Goal: Communication & Community: Answer question/provide support

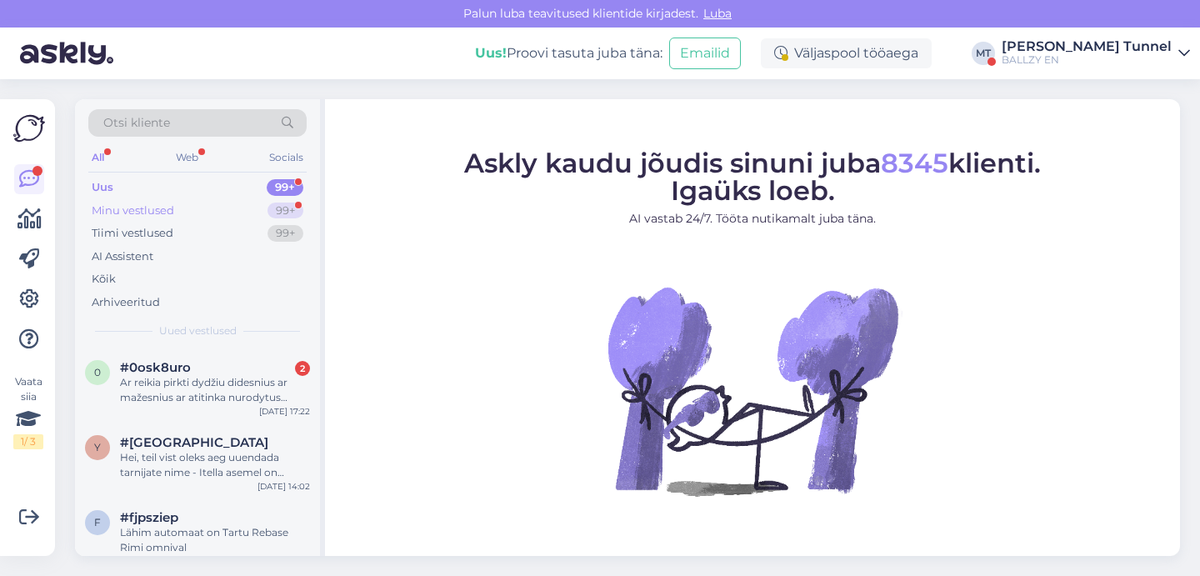
click at [282, 202] on div "99+" at bounding box center [285, 210] width 36 height 17
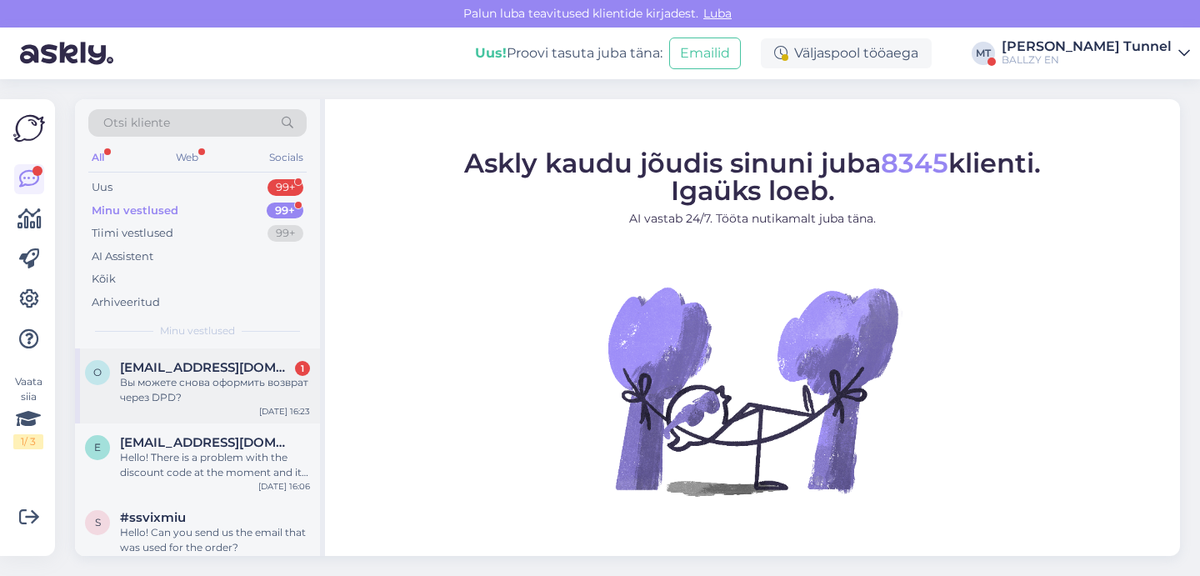
click at [246, 397] on div "Вы можете снова оформить возврат через DPD?" at bounding box center [215, 390] width 190 height 30
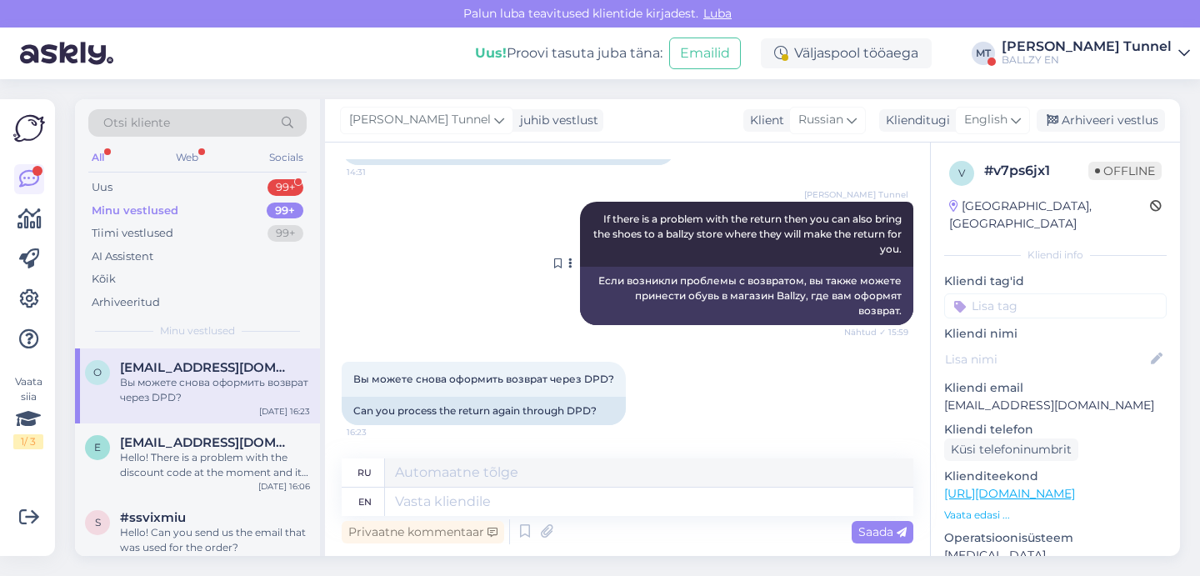
scroll to position [576, 0]
click at [520, 377] on span "Вы можете снова оформить возврат через DPD?" at bounding box center [483, 378] width 261 height 12
copy div "Вы можете снова оформить возврат через DPD? 16:23"
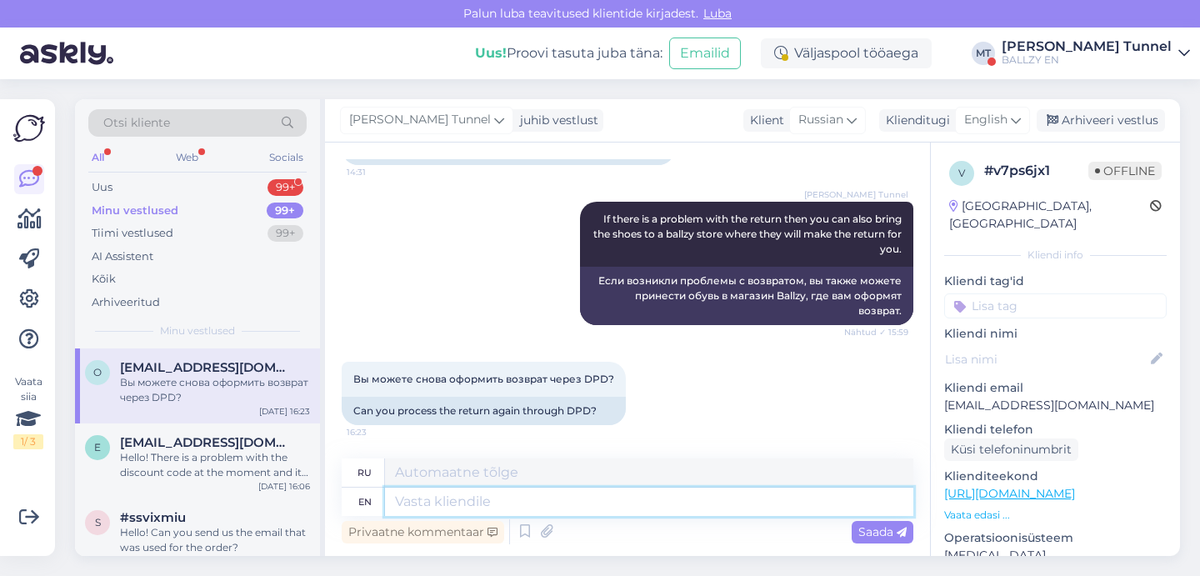
click at [541, 506] on textarea at bounding box center [649, 501] width 528 height 28
paste textarea "Tagastamine, kui toode telliti DPD pakiautomaadist: Pärast DPD paki kättesaamis…"
type textarea "Tagastamine, kui toode telliti DPD pakiautomaadist: Pärast DPD paki kättesaamis…"
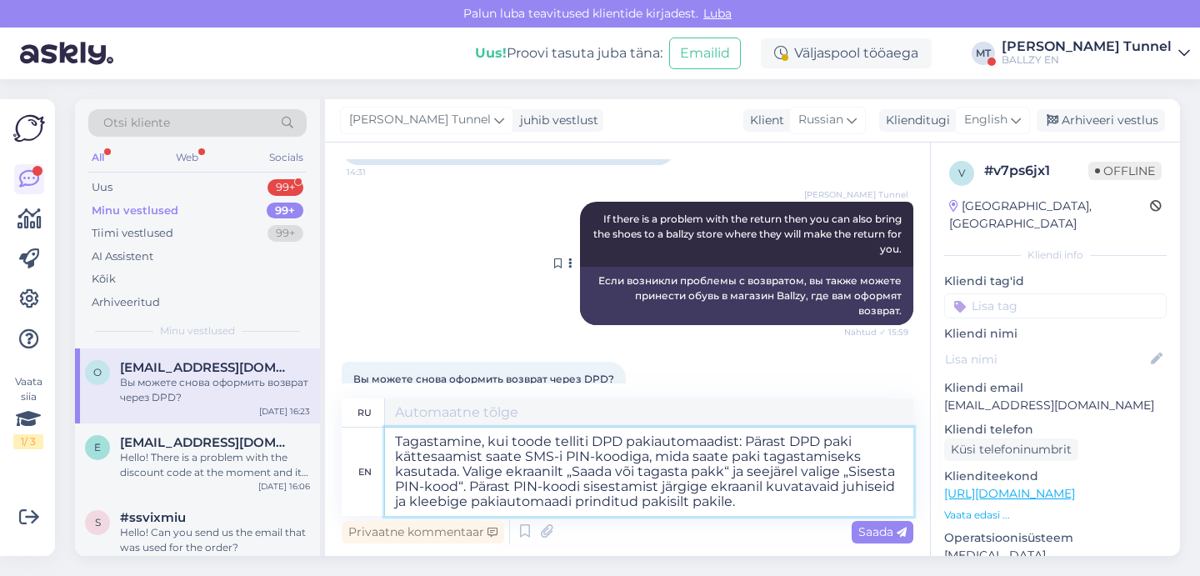
type textarea "Нажмите, чтобы сообщить пакиавтомату DPD: Pärast DPD paki kättesaamist saate SM…"
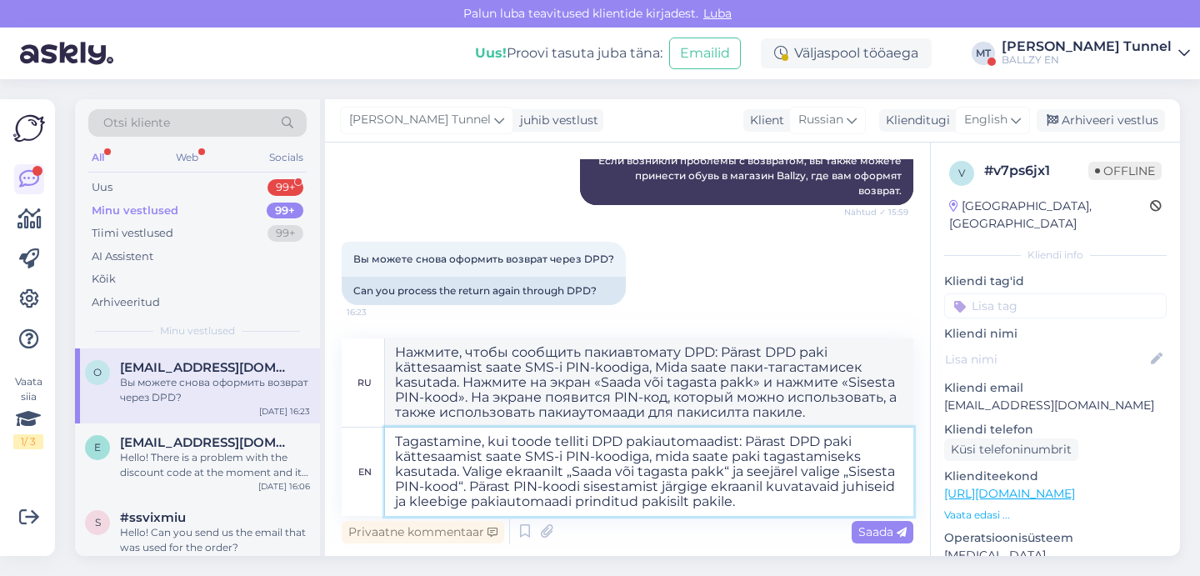
scroll to position [696, 0]
type textarea "Tagastamine, kui toode telliti DPD pakiautomaadist: Pärast DPD paki kättesaamis…"
click at [878, 527] on span "Saada" at bounding box center [882, 531] width 48 height 15
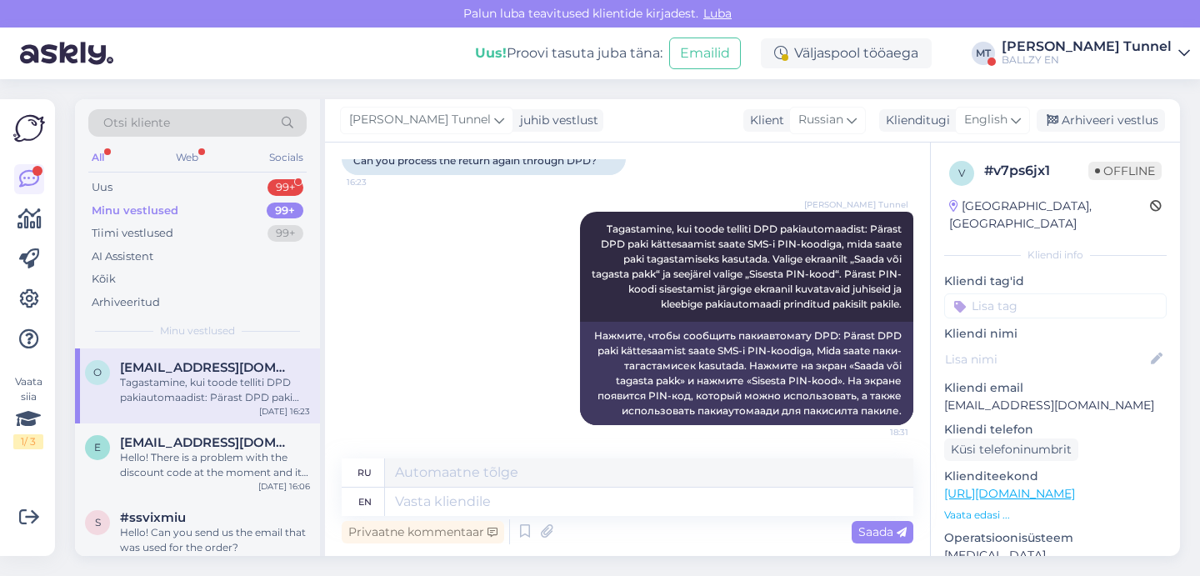
scroll to position [826, 0]
click at [192, 182] on div "Uus 99+" at bounding box center [197, 187] width 218 height 23
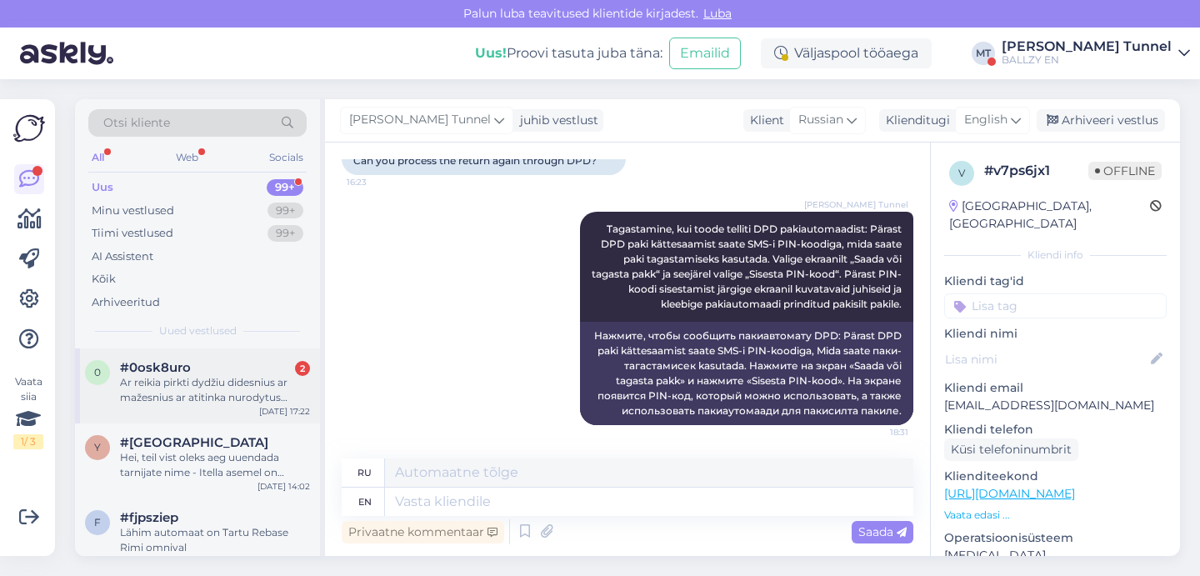
click at [212, 377] on div "Ar reikia pirkti dydžiu didesnius ar mažesnius ar atitinka nurodytus dydžius?" at bounding box center [215, 390] width 190 height 30
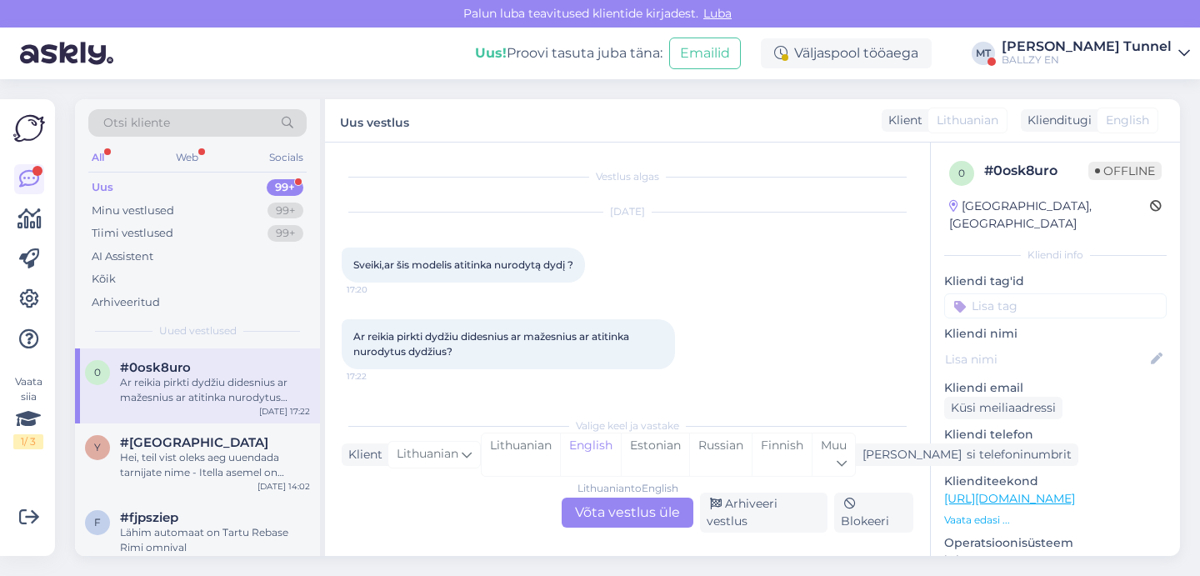
click at [629, 522] on div "Lithuanian to English Võta vestlus üle" at bounding box center [628, 512] width 132 height 30
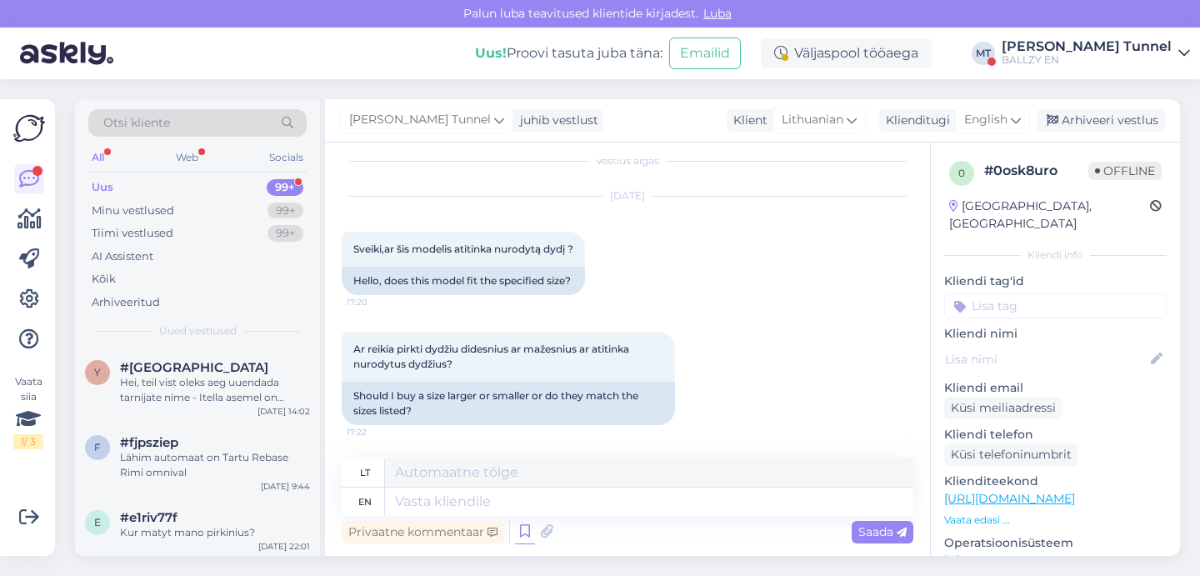
scroll to position [16, 0]
click at [513, 510] on textarea at bounding box center [649, 501] width 528 height 28
type textarea "Hello!"
type textarea "Sveiki!"
type textarea "Hello! Could y"
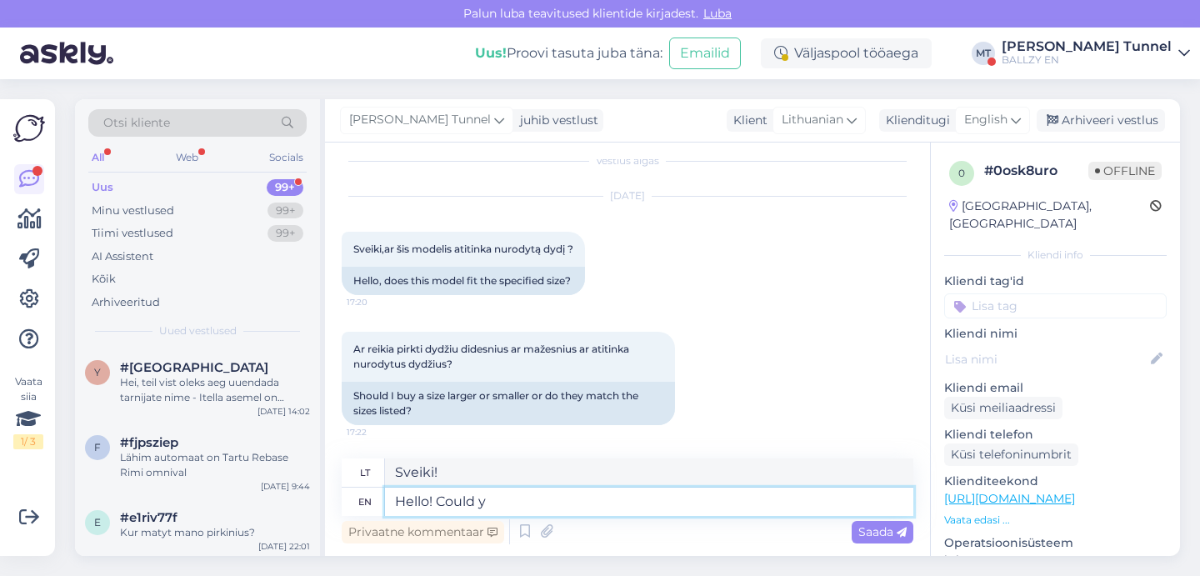
type textarea "Sveiki! Galėčiau"
type textarea "Hello! Could you se"
type textarea "Sveiki! Gal galėtumėte"
type textarea "Hello! Could you send us"
type textarea "Sveiki! Gal galėtumėte mums atsiųsti?"
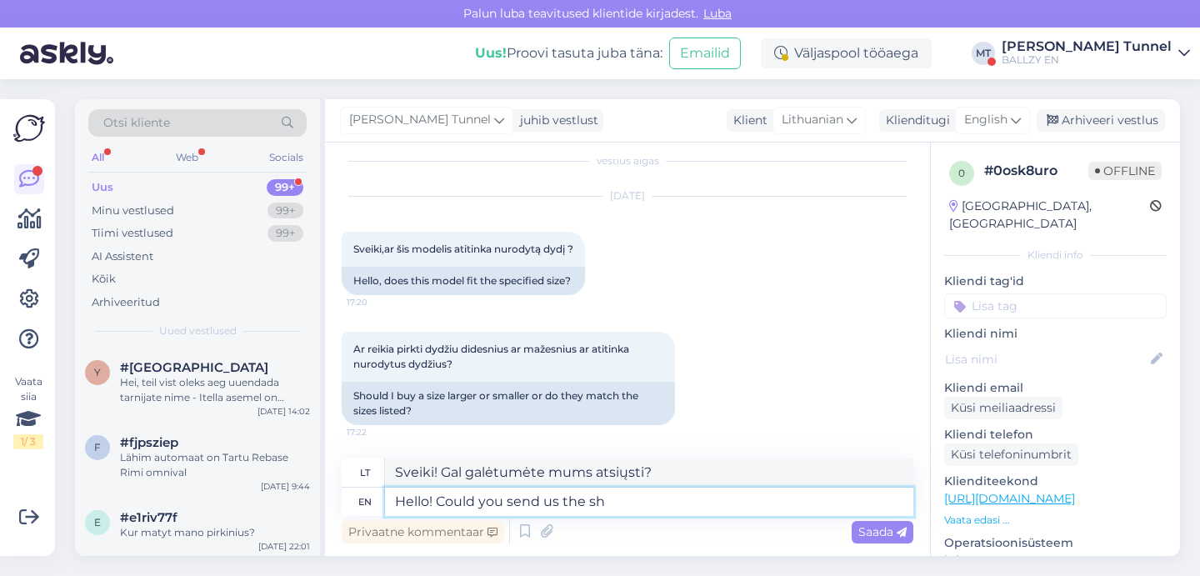
type textarea "Hello! Could you send us the sho"
type textarea "Sveiki! Gal galėtumėte mums atsiųsti"
type textarea "Hello! Could you send us the shoe that"
type textarea "Sveiki! Gal galėtumėte atsiųsti mums batą?"
type textarea "Hello! Could you send us the shoe that uo"
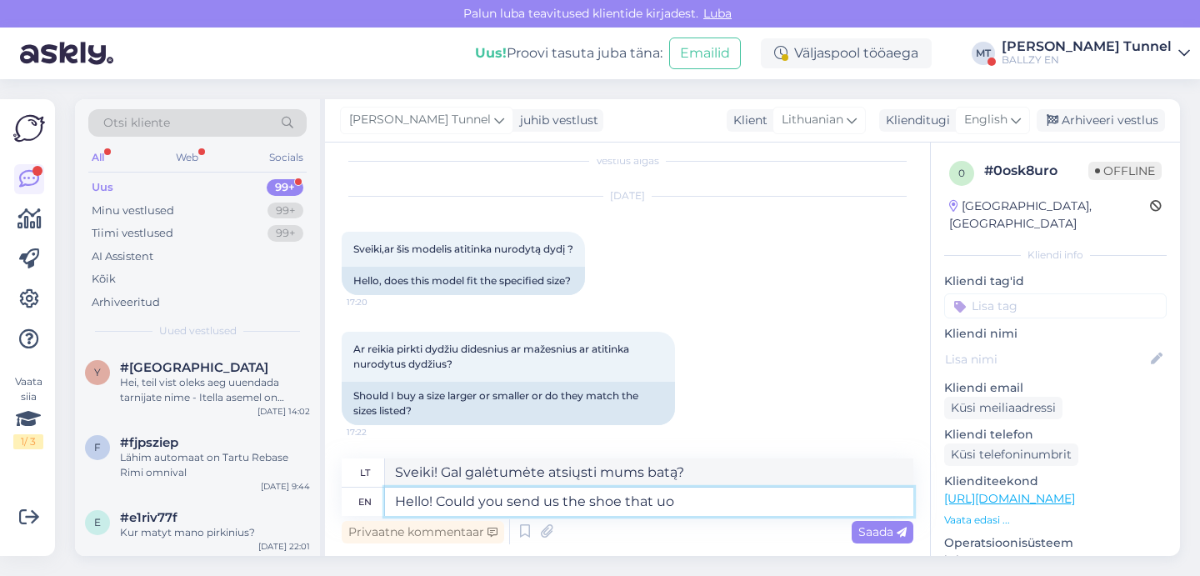
type textarea "Sveiki! Gal galėtumėte atsiųsti mums tą batą?"
type textarea "Hello! Could you send us the shoe that you are talki"
type textarea "Sveiki! Gal galėtumėte atsiųsti mums batą, kurį užsisakėte?"
type textarea "Hello! Could you send us the shoe that you are talking"
type textarea "Sveiki! Gal galėtumėte atsiųsti mums savo batą?"
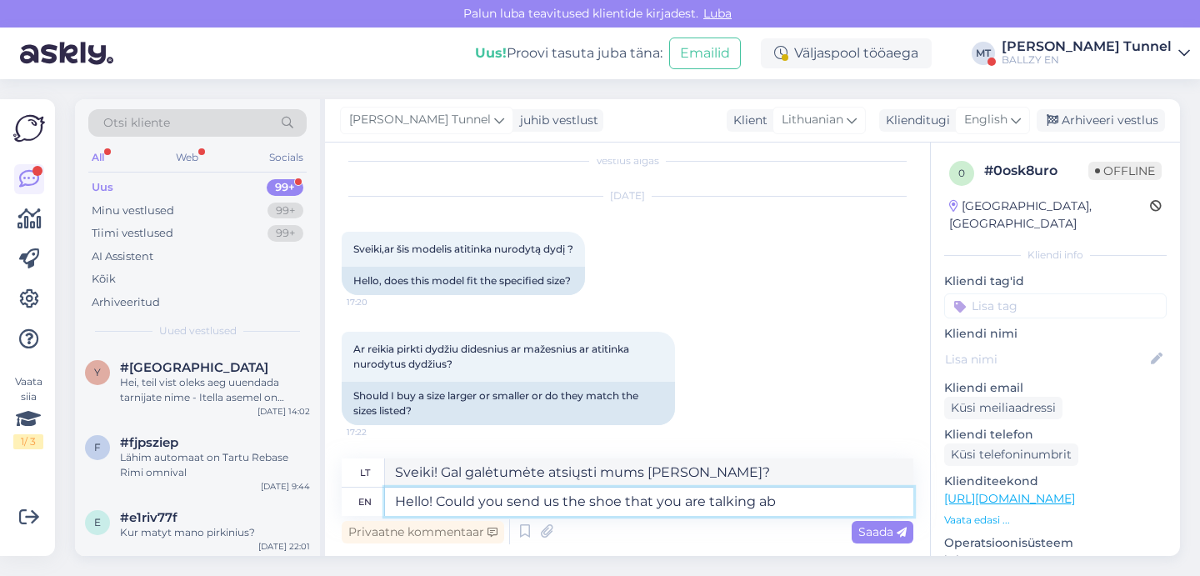
type textarea "Hello! Could you send us the shoe that you are talking abo"
type textarea "Sveiki! Gal galėtumėte atsiųsti mums batą, apie kurį kalbate?"
click at [618, 506] on textarea "Hello! Could you send us the shoe that you are talking about?" at bounding box center [649, 501] width 528 height 28
type textarea "Hello! Could you send us the shoe model that you are talking about?"
click at [905, 532] on icon at bounding box center [902, 532] width 10 height 10
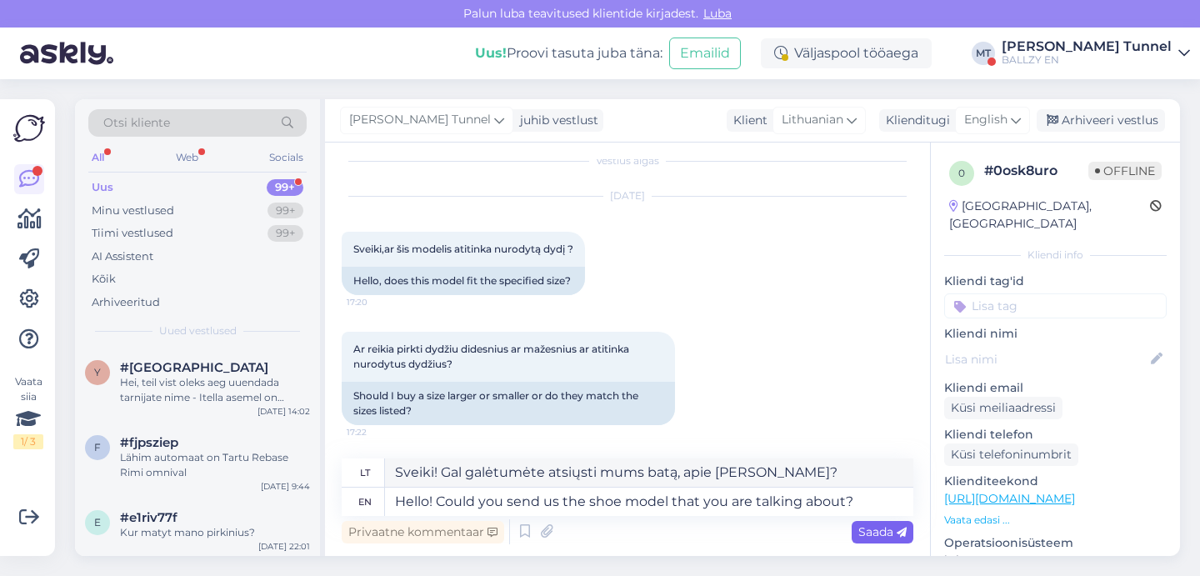
click at [878, 535] on span "Saada" at bounding box center [882, 531] width 48 height 15
click at [870, 518] on div "Privaatne kommentaar Saada" at bounding box center [628, 532] width 572 height 32
click at [858, 504] on textarea "Hello! Could you send us the shoe model that you are talking about?" at bounding box center [649, 501] width 528 height 28
click at [874, 527] on span "Saada" at bounding box center [882, 531] width 48 height 15
click at [642, 502] on textarea "Hello! Could you send us the shoe model that you are talking about?" at bounding box center [649, 501] width 528 height 28
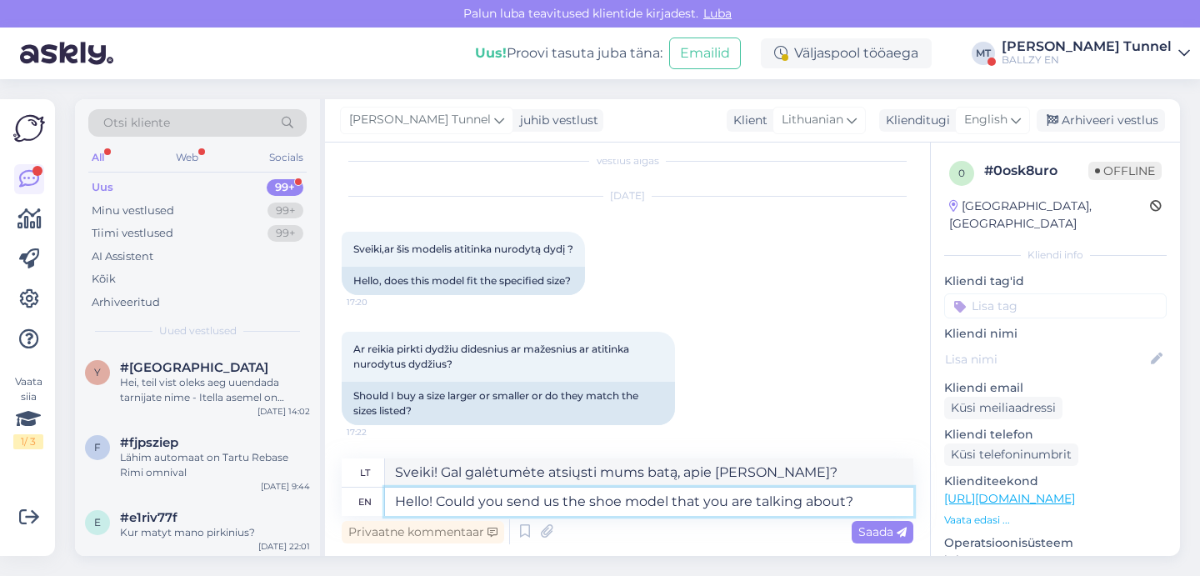
click at [642, 502] on textarea "Hello! Could you send us the shoe model that you are talking about?" at bounding box center [649, 501] width 528 height 28
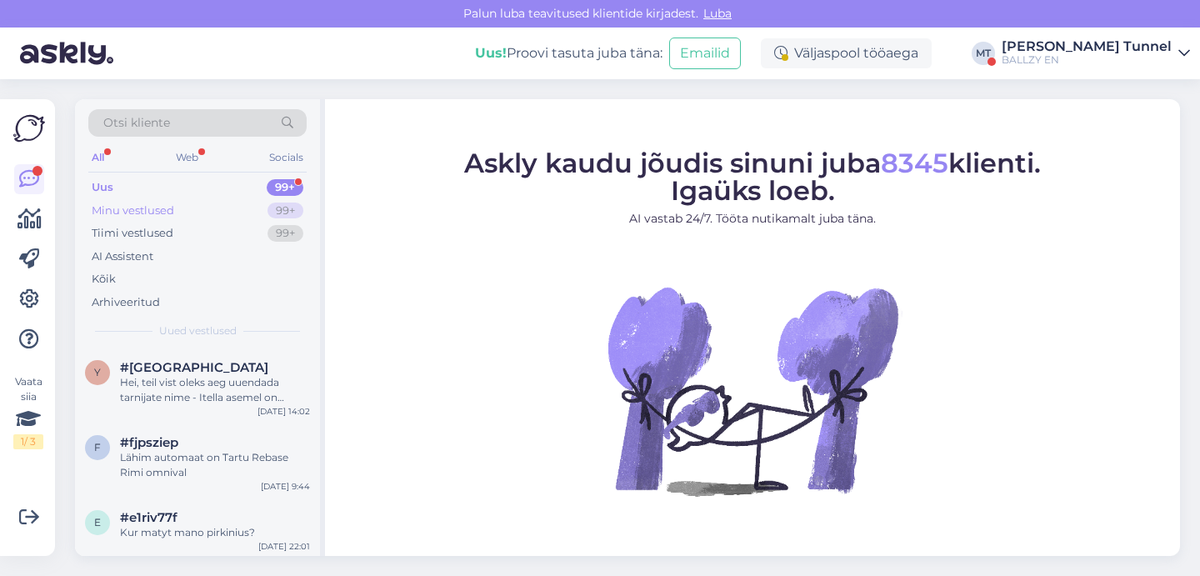
click at [257, 203] on div "Minu vestlused 99+" at bounding box center [197, 210] width 218 height 23
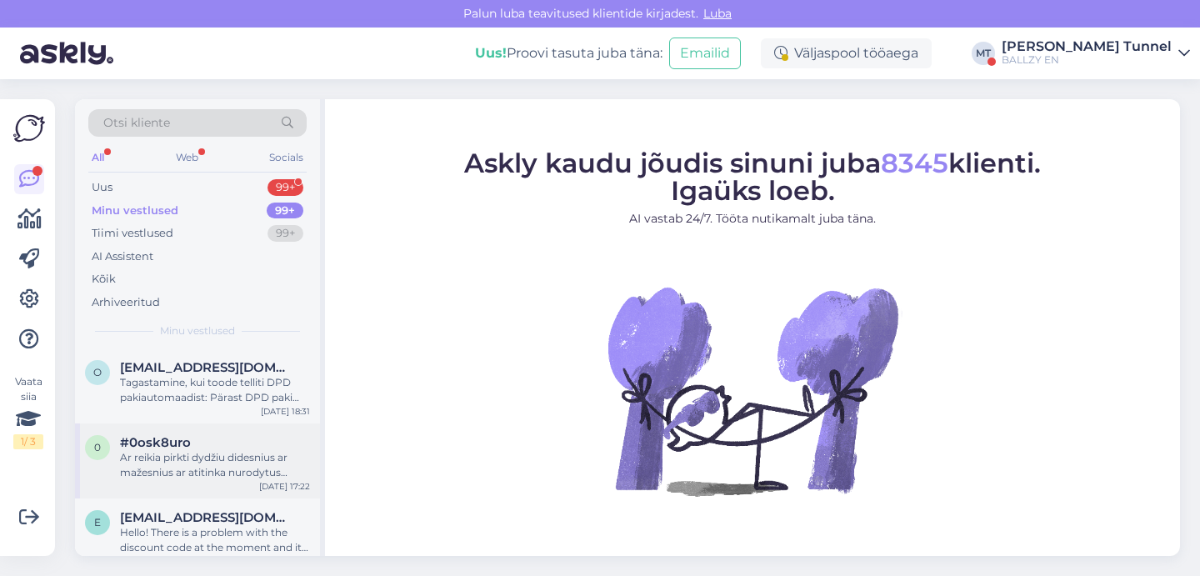
click at [215, 461] on div "Ar reikia pirkti dydžiu didesnius ar mažesnius ar atitinka nurodytus dydžius?" at bounding box center [215, 465] width 190 height 30
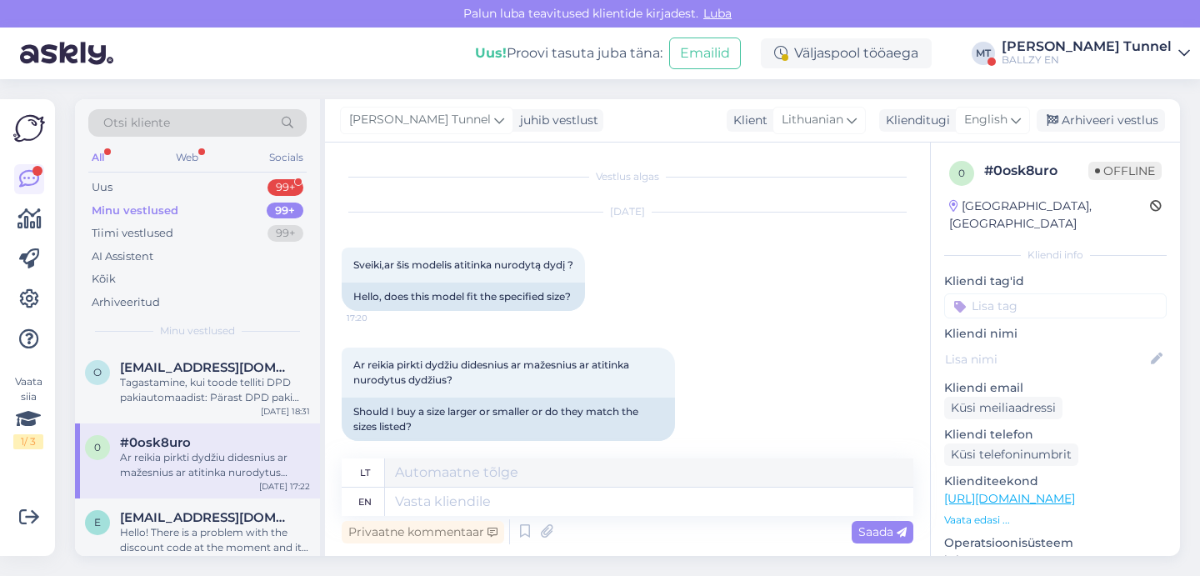
scroll to position [16, 0]
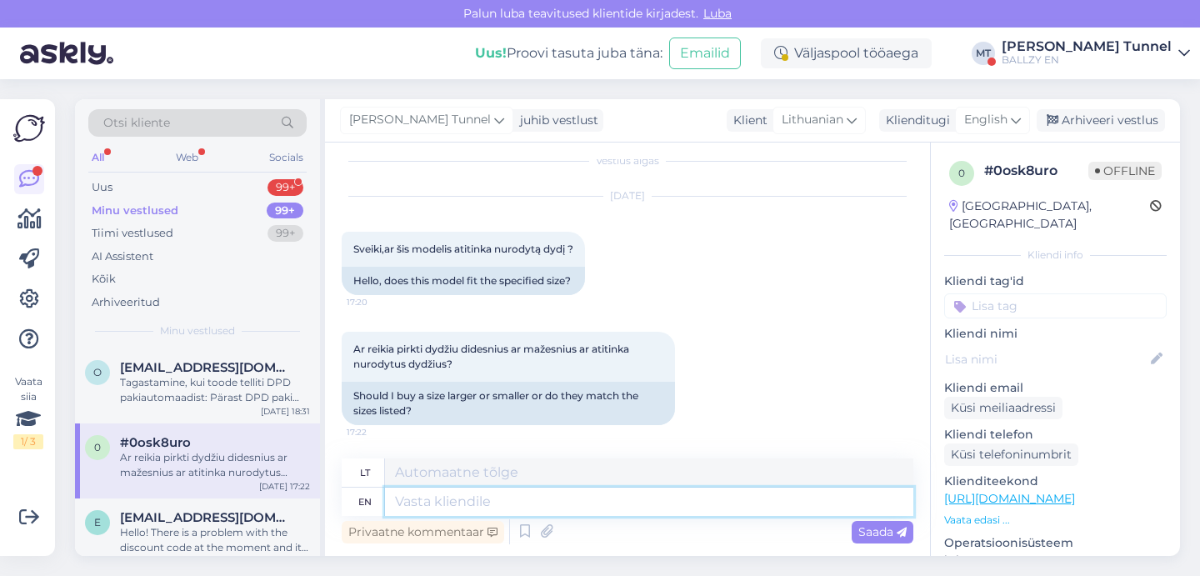
click at [563, 504] on textarea at bounding box center [649, 501] width 528 height 28
paste textarea "Hello! Could you send us the shoe model that you are talking about?"
type textarea "Hello! Could you send us the shoe model that you are talking about?"
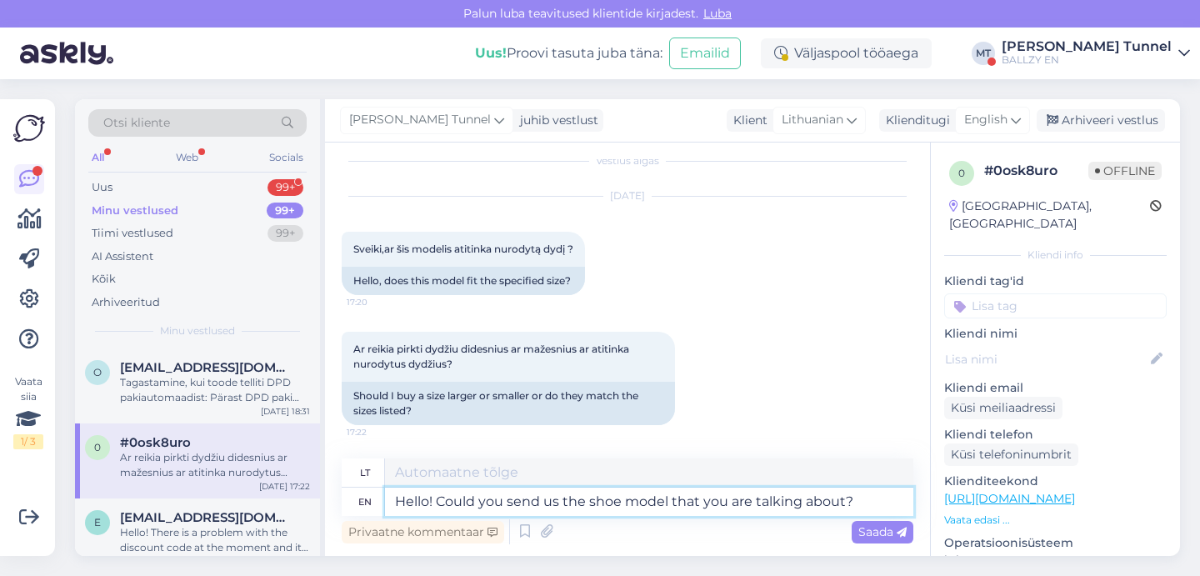
type textarea "Sveiki! Gal galėtumėte atsiųsti mums batų modelį, apie [PERSON_NAME]?"
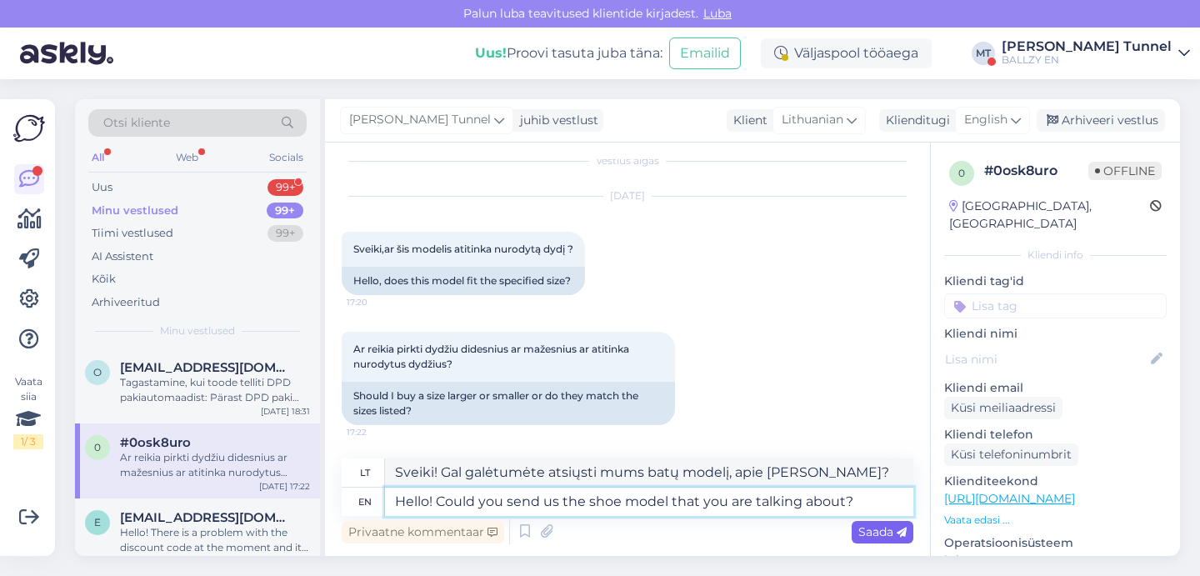
type textarea "Hello! Could you send us the shoe model that you are talking about?"
click at [876, 536] on span "Saada" at bounding box center [882, 531] width 48 height 15
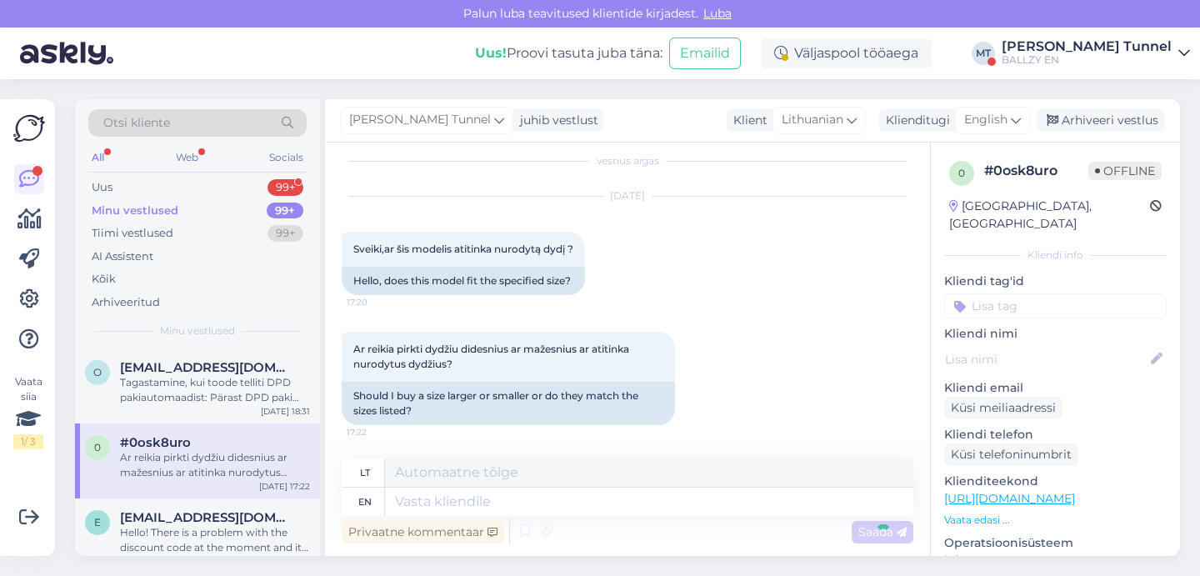
scroll to position [146, 0]
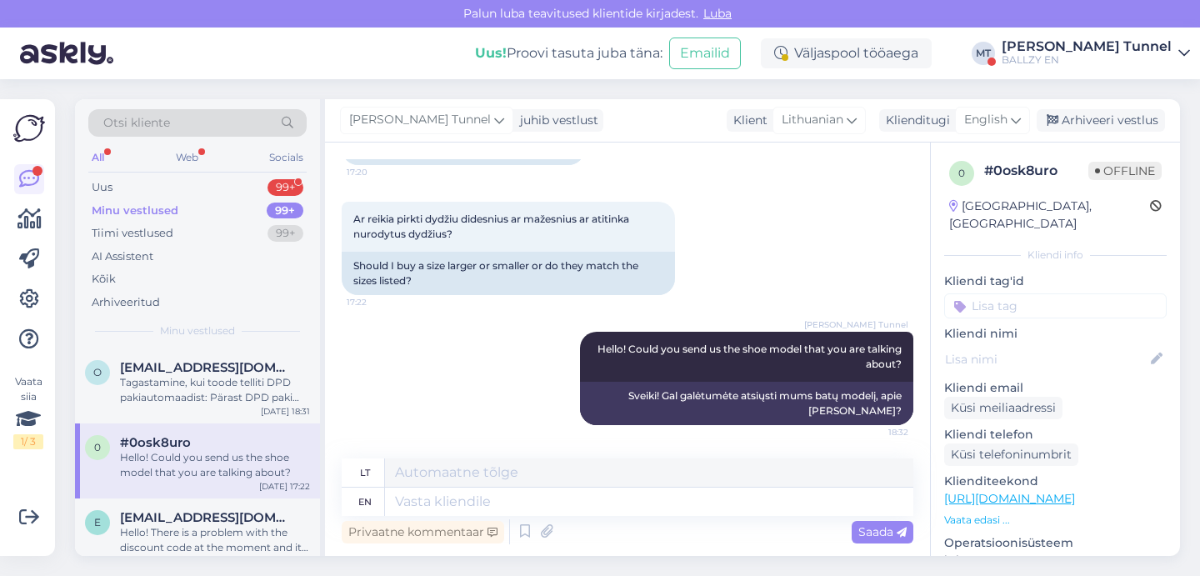
click at [1137, 57] on div "BALLZY EN" at bounding box center [1087, 59] width 170 height 13
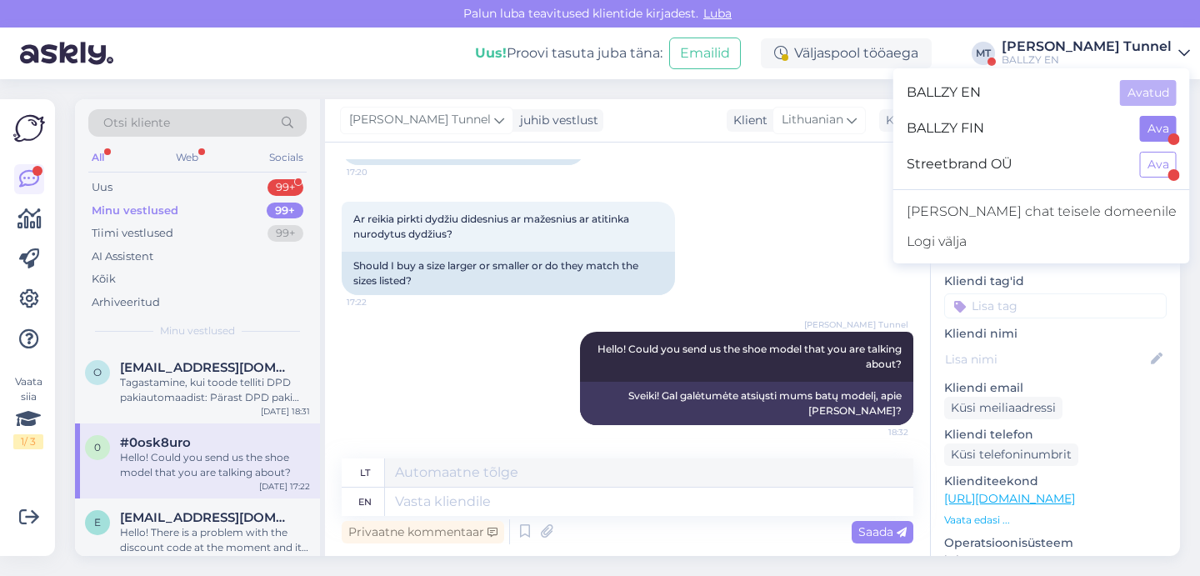
click at [1152, 131] on button "Ava" at bounding box center [1158, 129] width 37 height 26
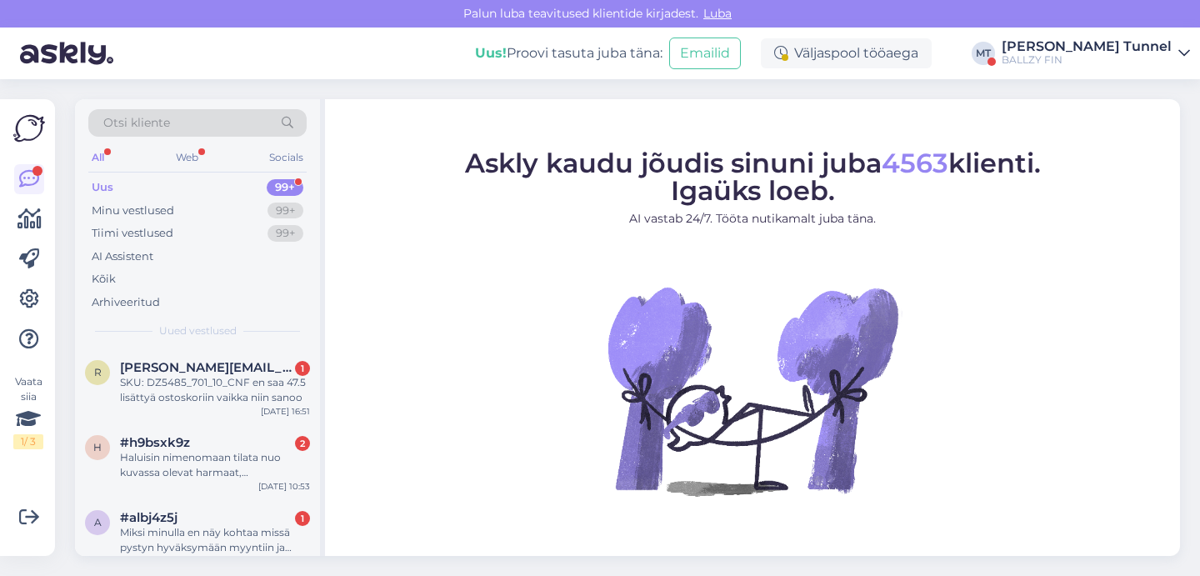
click at [1115, 62] on div "BALLZY FIN" at bounding box center [1087, 59] width 170 height 13
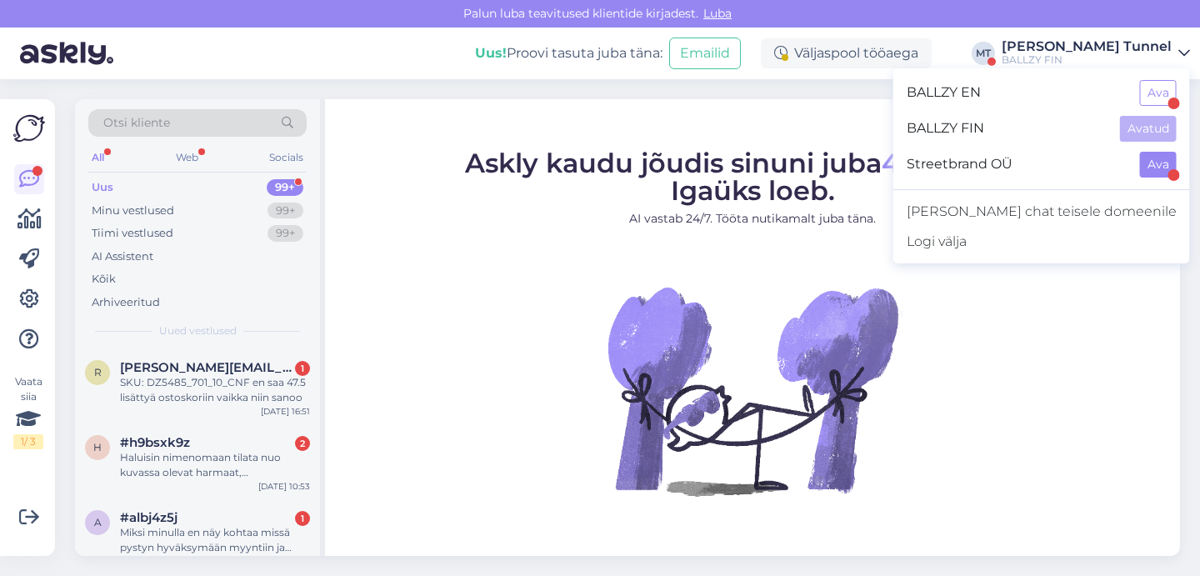
click at [1162, 158] on button "Ava" at bounding box center [1158, 165] width 37 height 26
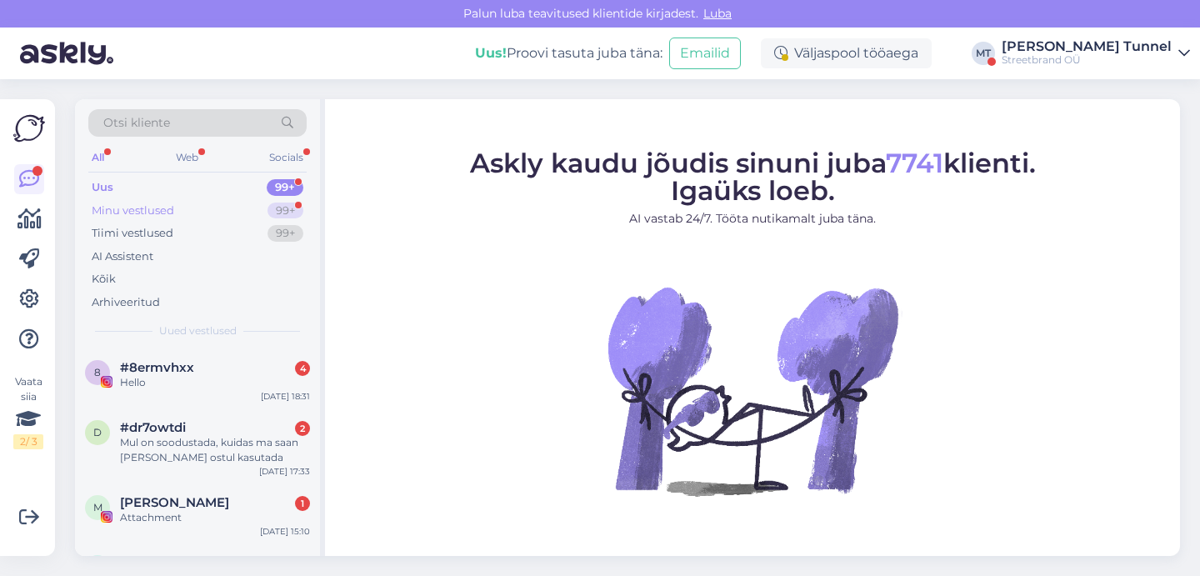
click at [284, 205] on div "99+" at bounding box center [285, 210] width 36 height 17
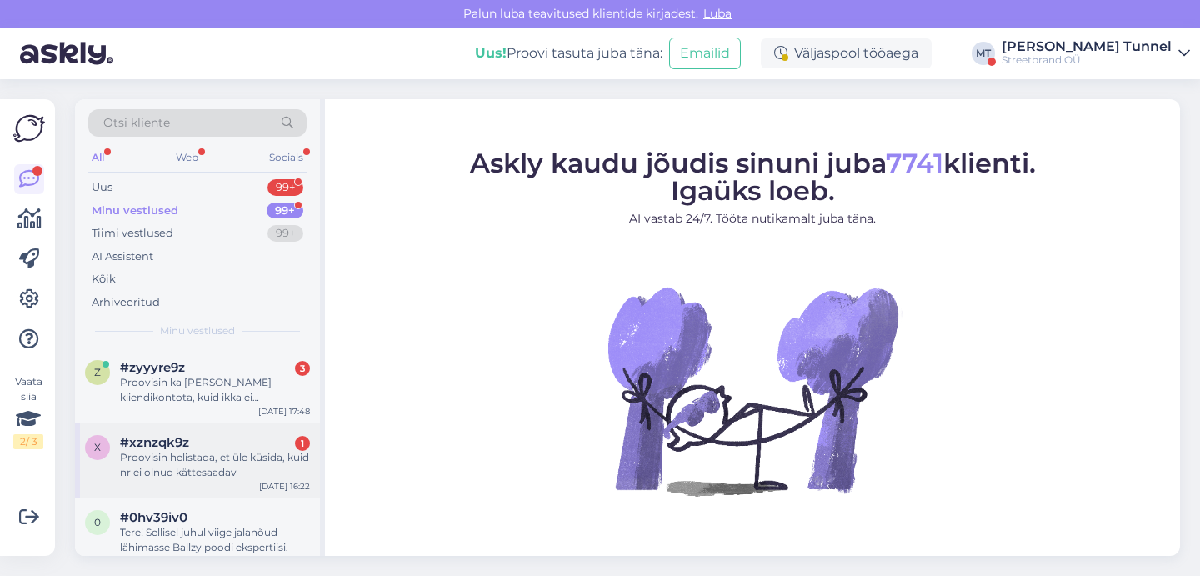
click at [276, 471] on div "Proovisin helistada, et üle küsida, kuid nr ei olnud kättesaadav" at bounding box center [215, 465] width 190 height 30
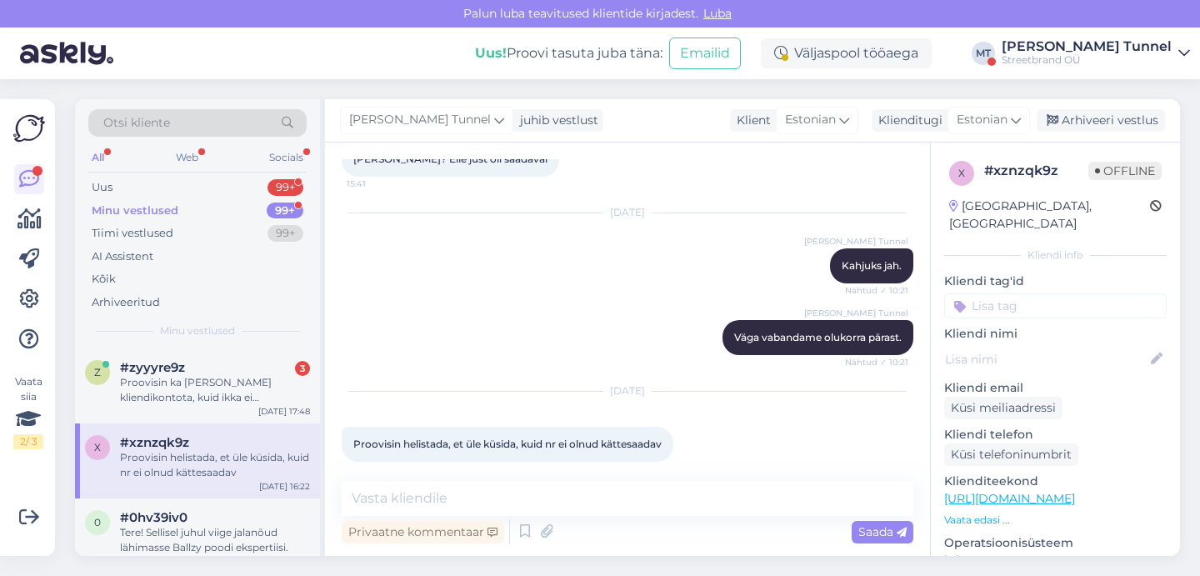
scroll to position [542, 0]
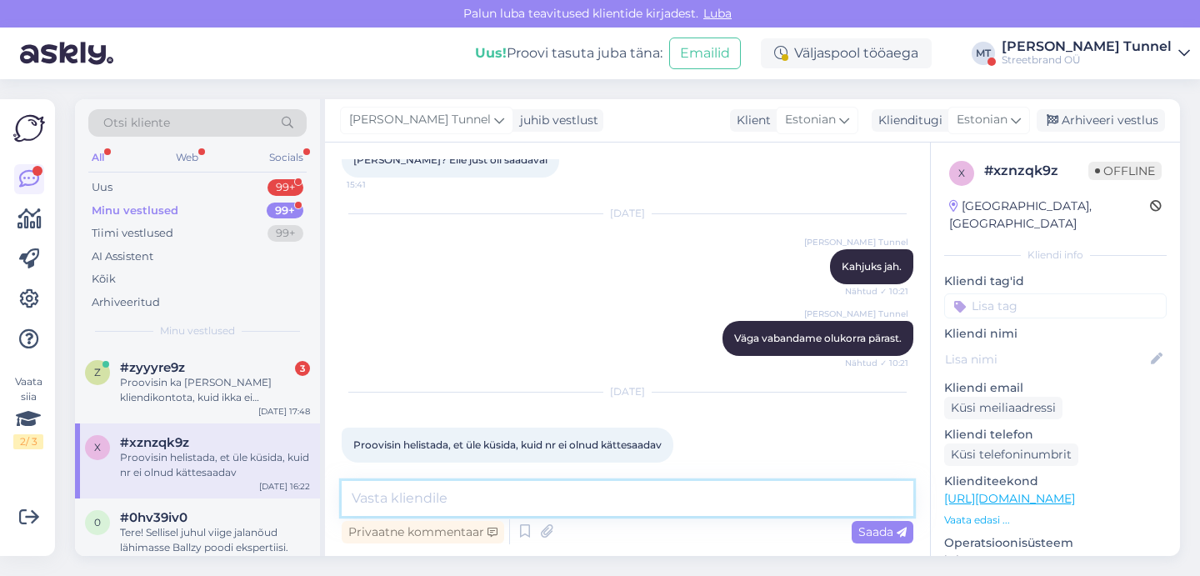
click at [579, 503] on textarea at bounding box center [628, 498] width 572 height 35
click at [512, 505] on textarea at bounding box center [628, 498] width 572 height 35
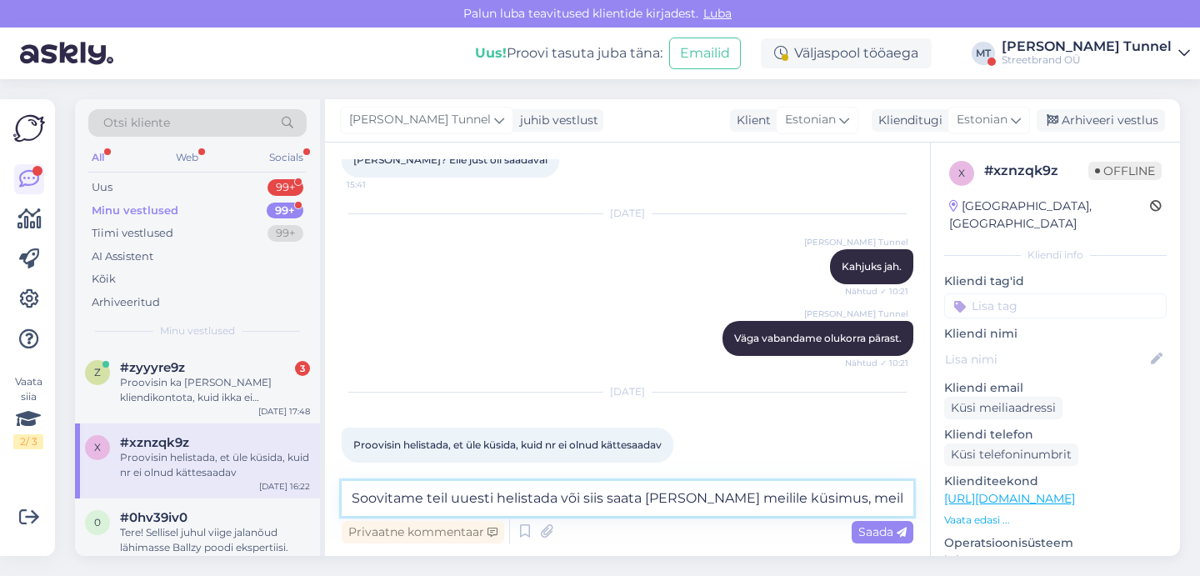
drag, startPoint x: 850, startPoint y: 495, endPoint x: 555, endPoint y: 499, distance: 295.0
click at [555, 499] on textarea "Soovitame teil uuesti helistada või siis saata poe meilile küsimus, meil on" at bounding box center [628, 498] width 572 height 35
drag, startPoint x: 602, startPoint y: 500, endPoint x: 322, endPoint y: 502, distance: 280.8
click at [322, 502] on div "Otsi kliente All Web Socials Uus 99+ Minu vestlused 99+ Tiimi vestlused 99+ AI …" at bounding box center [627, 327] width 1105 height 457
type textarea "Kas helistasite sellele numbrile, 53337254?"
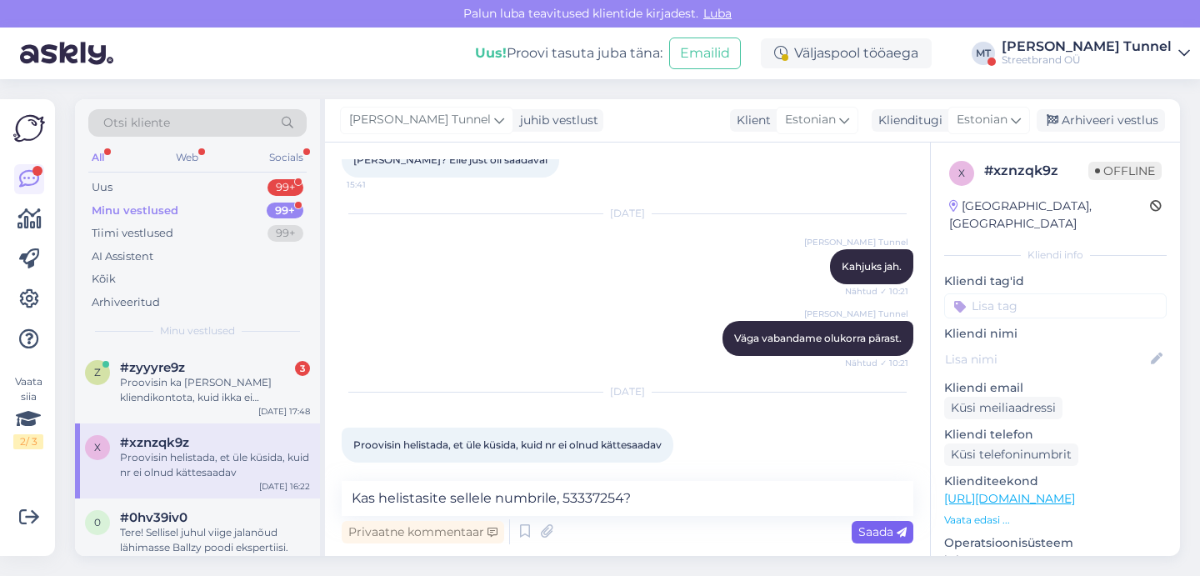
click at [903, 527] on icon at bounding box center [902, 532] width 10 height 10
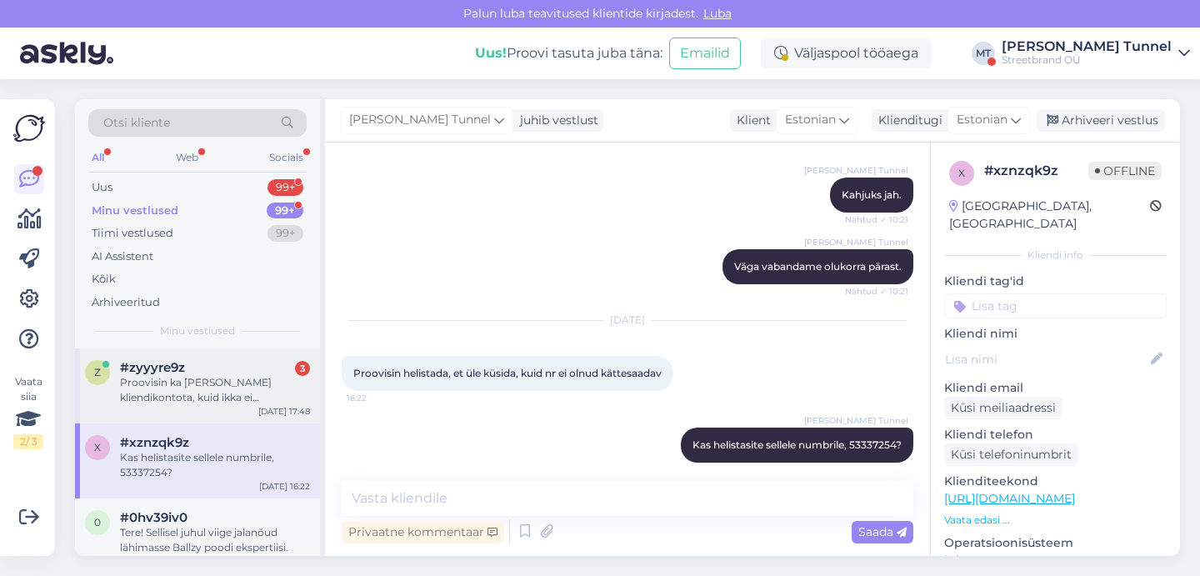
click at [246, 387] on div "Proovisin ka ilma kliendikontota, kuid ikka ei lisa toodet ostukorvi. Kuigi näi…" at bounding box center [215, 390] width 190 height 30
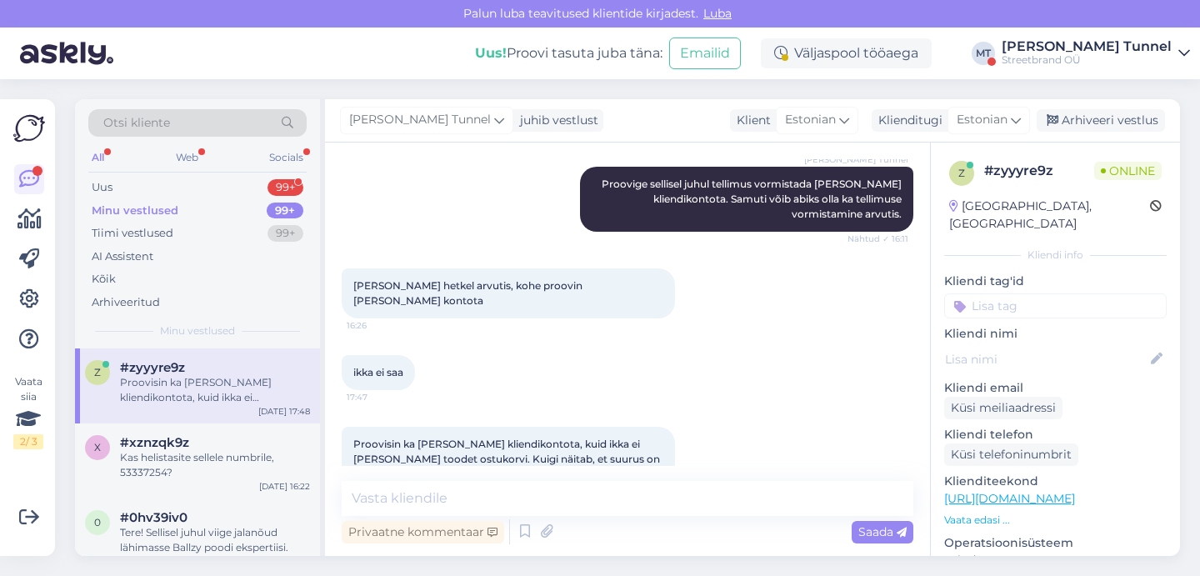
scroll to position [550, 0]
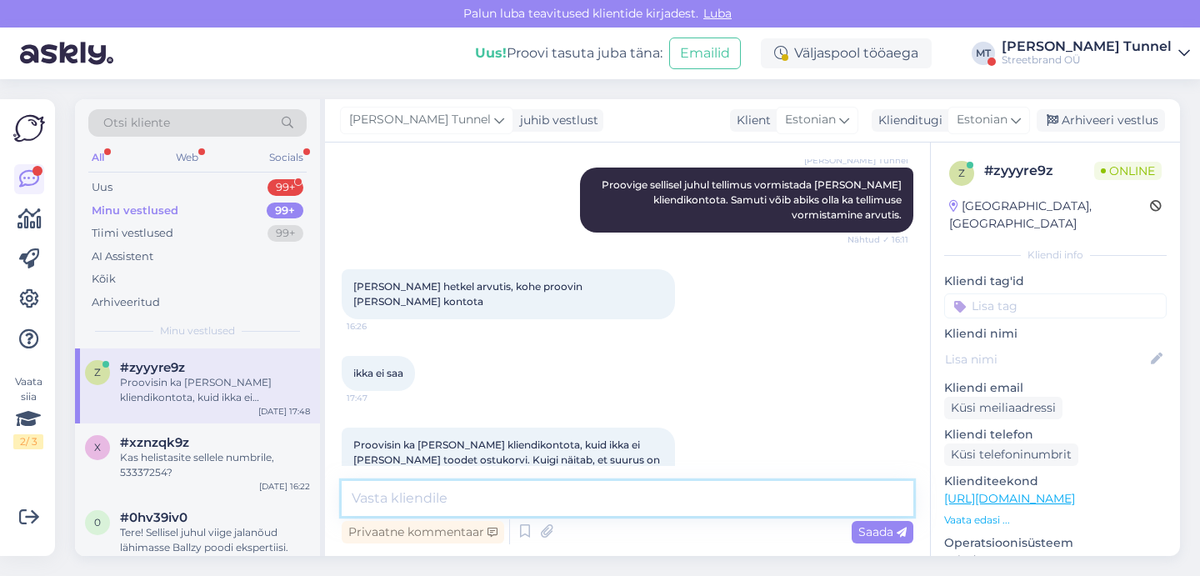
click at [529, 501] on textarea at bounding box center [628, 498] width 572 height 35
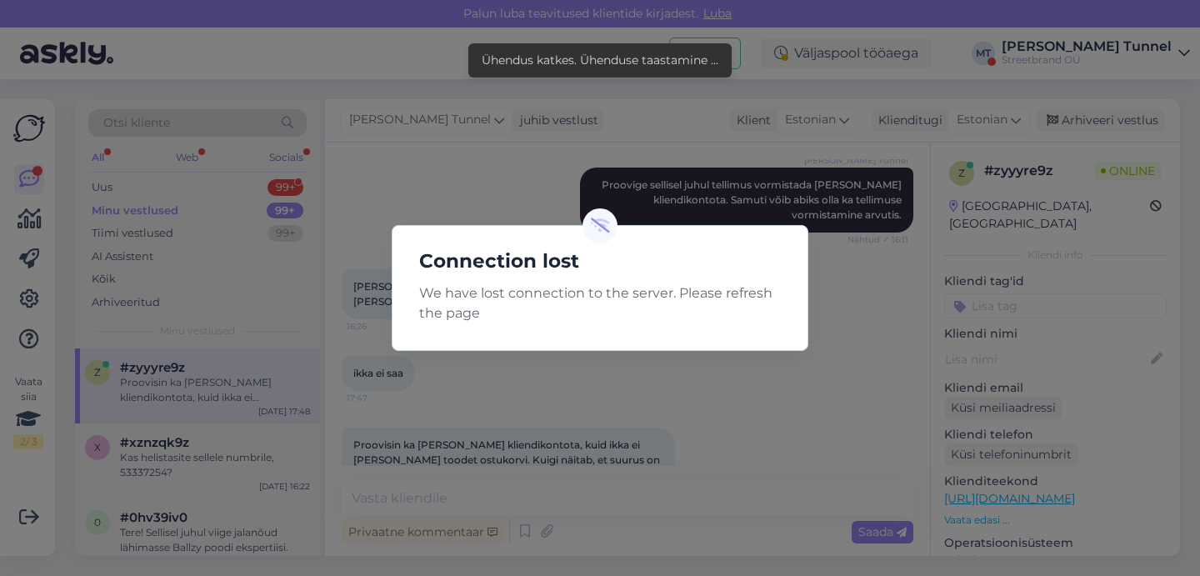
click at [833, 419] on div "Connection lost We have lost connection to the server. Please refresh the page" at bounding box center [600, 288] width 1200 height 576
click at [650, 437] on div "Connection lost We have lost connection to the server. Please refresh the page" at bounding box center [600, 288] width 1200 height 576
click at [727, 357] on div "Connection lost We have lost connection to the server. Please refresh the page" at bounding box center [600, 288] width 1200 height 576
click at [878, 341] on div "Connection lost We have lost connection to the server. Please refresh the page" at bounding box center [600, 288] width 1200 height 576
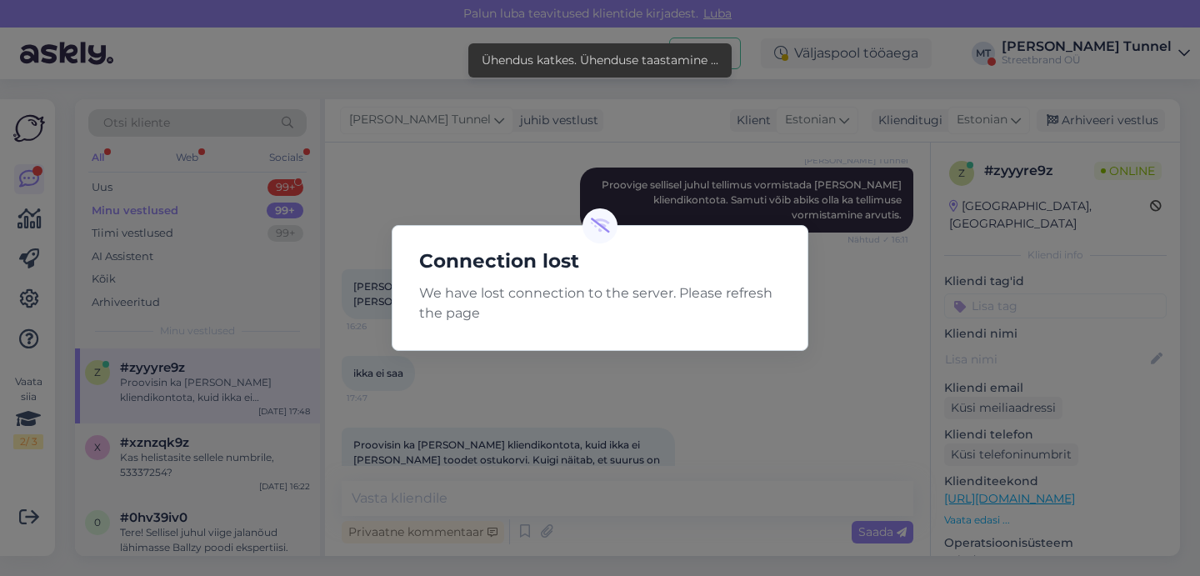
drag, startPoint x: 989, startPoint y: 54, endPoint x: 805, endPoint y: 387, distance: 380.1
click at [805, 409] on div "Proovisin ka ilma kliendikontota, kuid ikka ei lisa toodet ostukorvi. Kuigi näi…" at bounding box center [628, 460] width 572 height 102
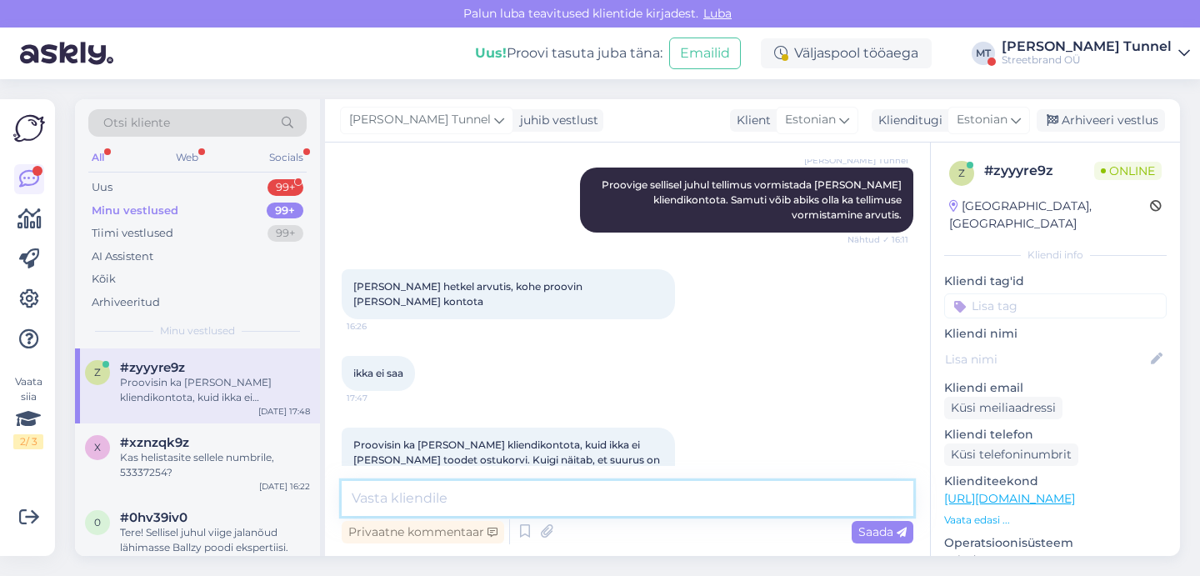
click at [561, 496] on textarea at bounding box center [628, 498] width 572 height 35
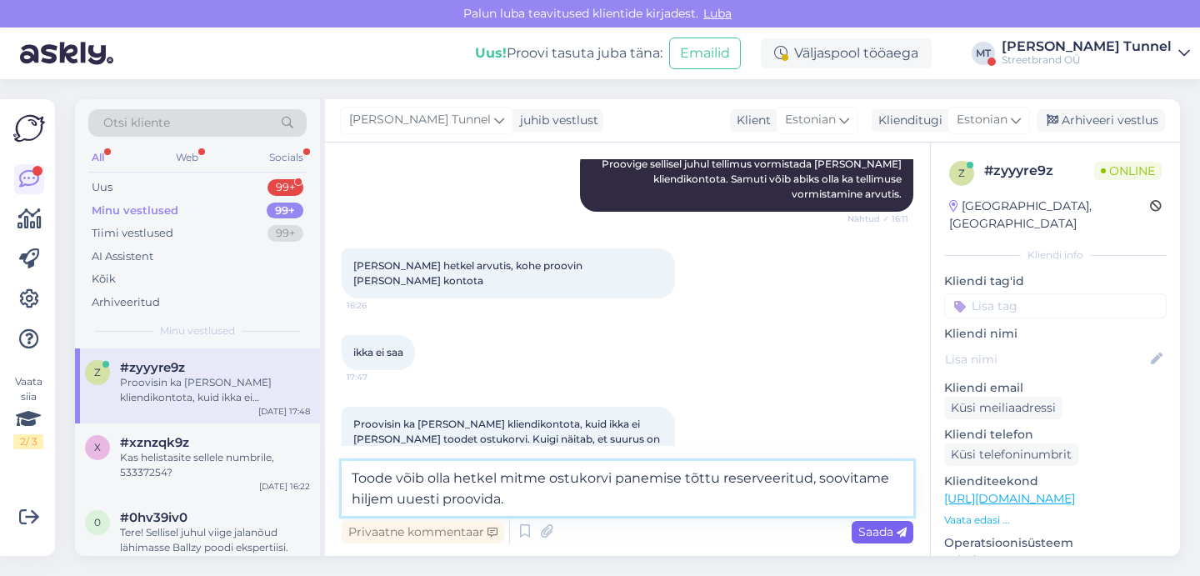
scroll to position [570, 0]
type textarea "Toode võib olla hetkel mitme ostukorvi panemise tõttu reserveeritud, soovitame …"
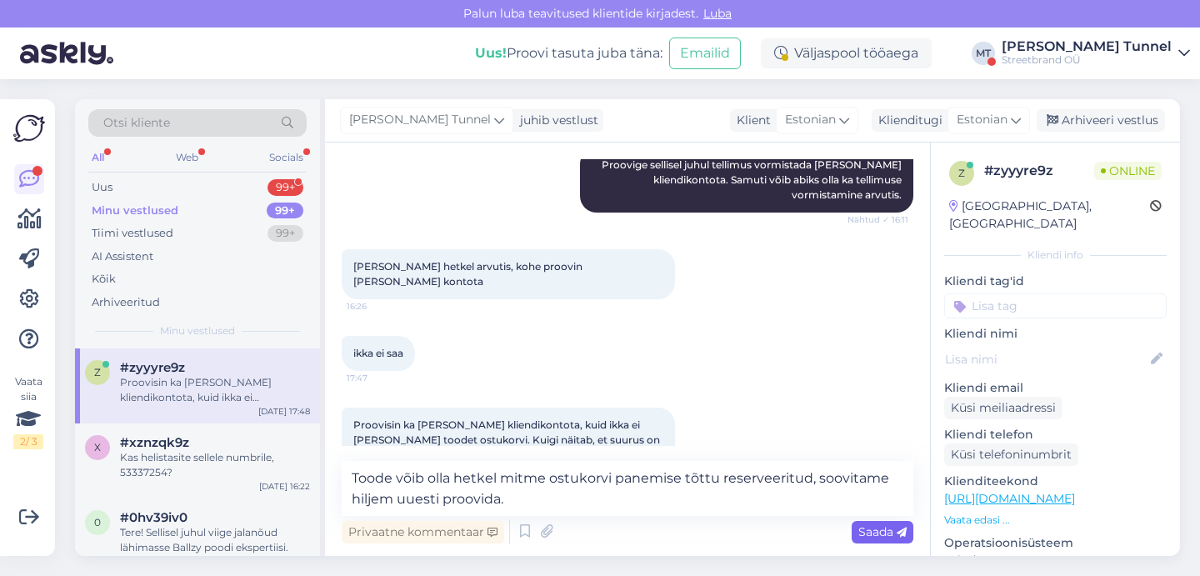
click at [881, 533] on span "Saada" at bounding box center [882, 531] width 48 height 15
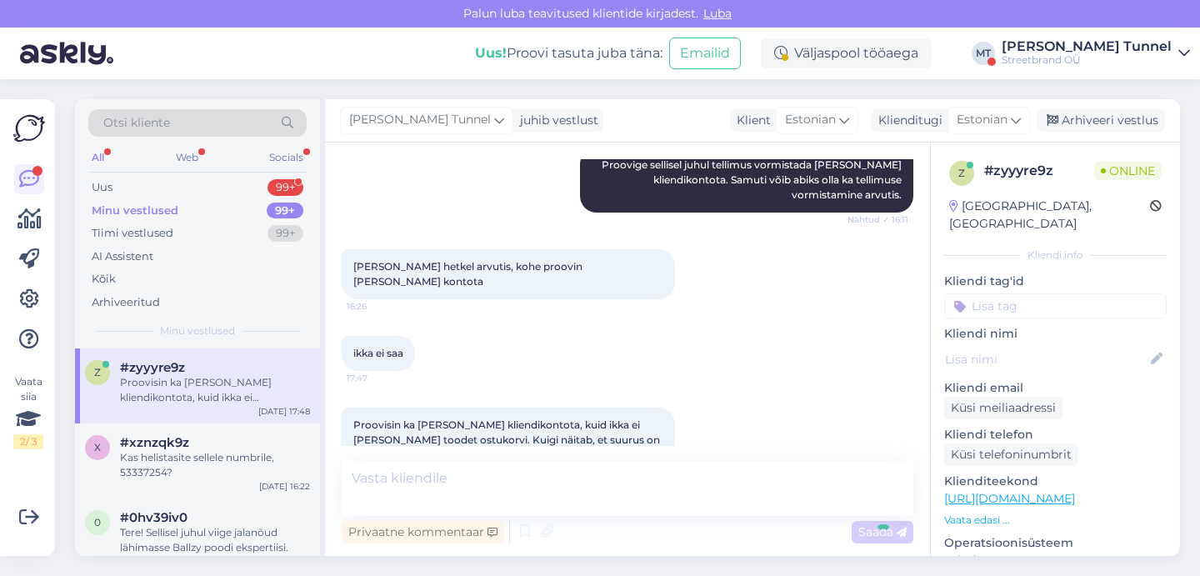
scroll to position [637, 0]
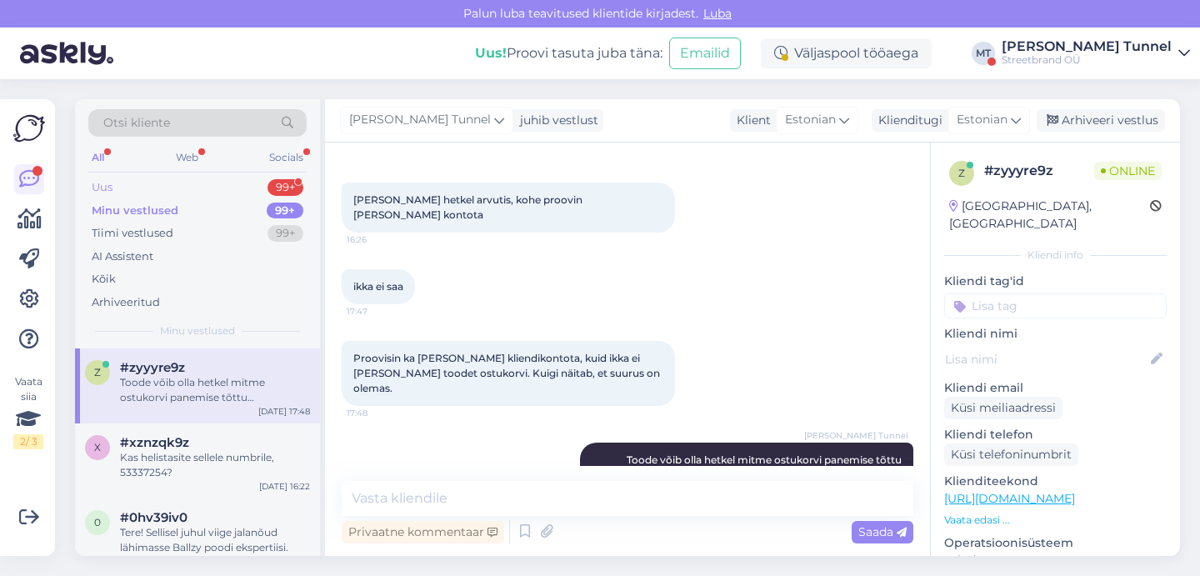
click at [240, 194] on div "Uus 99+" at bounding box center [197, 187] width 218 height 23
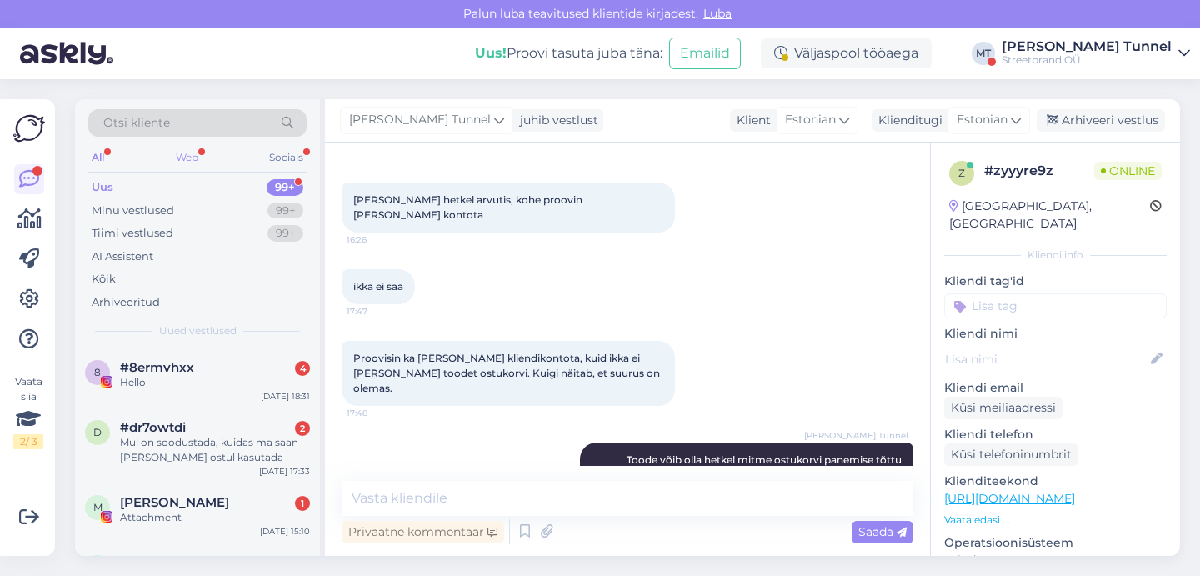
click at [190, 147] on div "Web" at bounding box center [186, 158] width 29 height 22
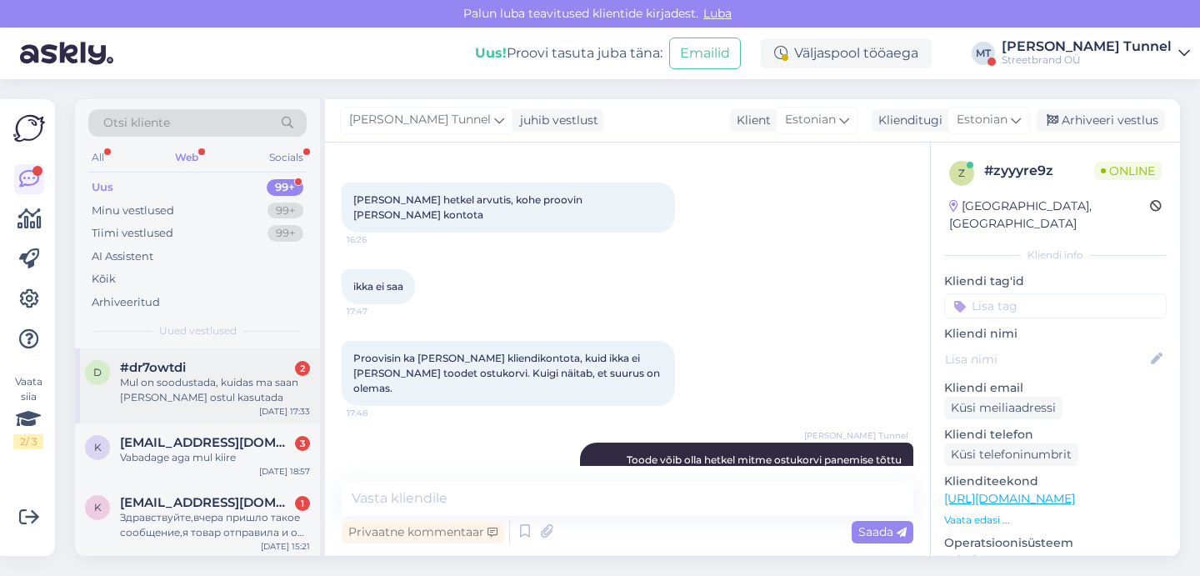
click at [256, 385] on div "Mul on soodustada, kuidas ma saan [PERSON_NAME] ostul kasutada" at bounding box center [215, 390] width 190 height 30
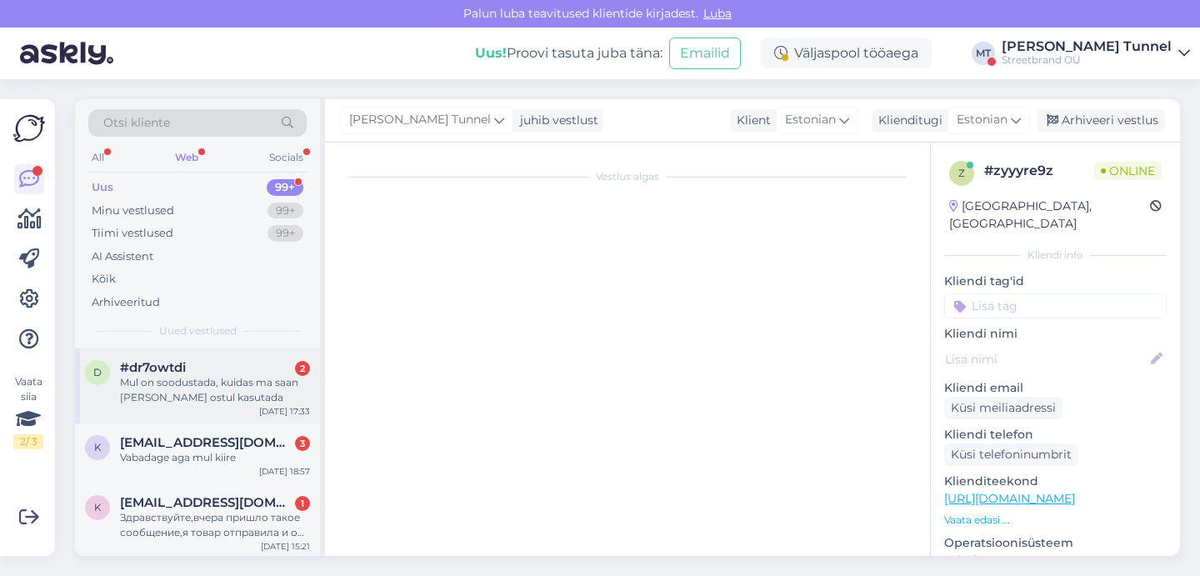
scroll to position [0, 0]
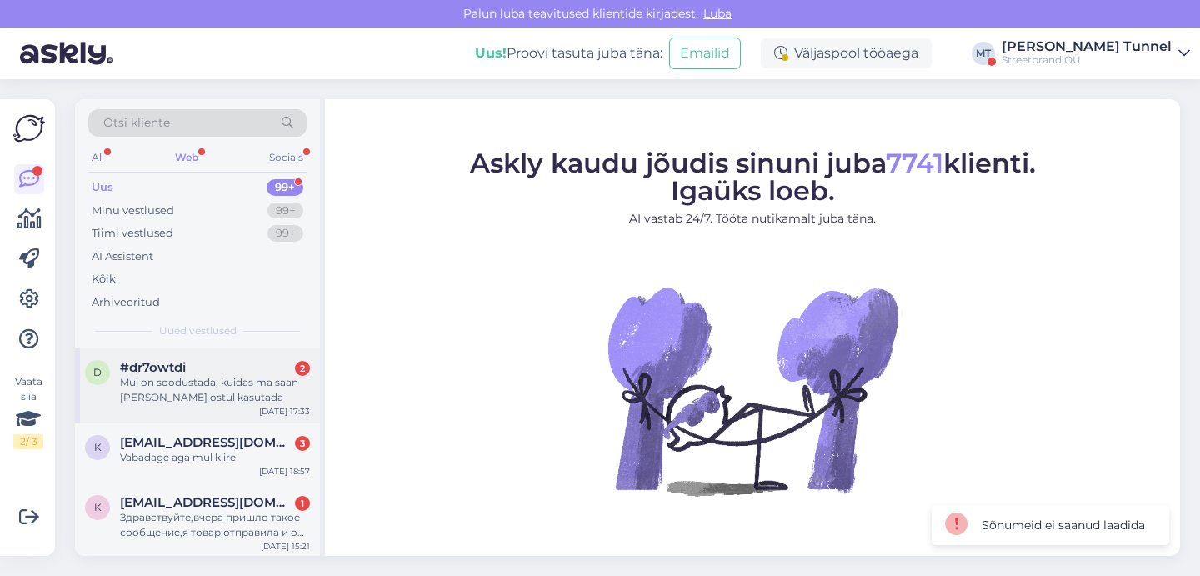
click at [217, 393] on div "Mul on soodustada, kuidas ma saan [PERSON_NAME] ostul kasutada" at bounding box center [215, 390] width 190 height 30
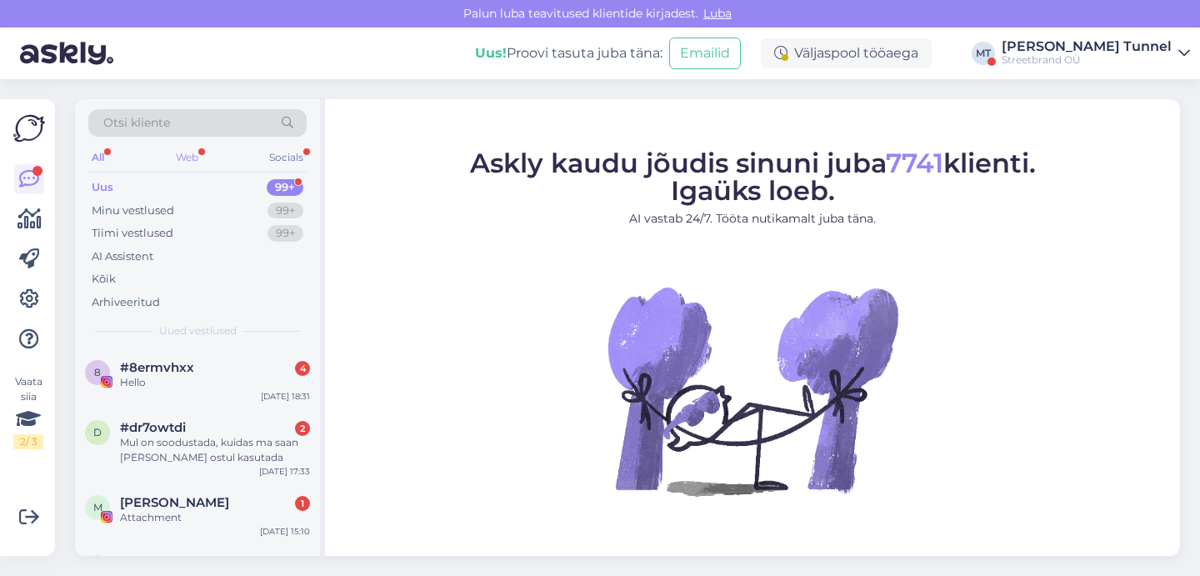
click at [186, 155] on div "Web" at bounding box center [186, 158] width 29 height 22
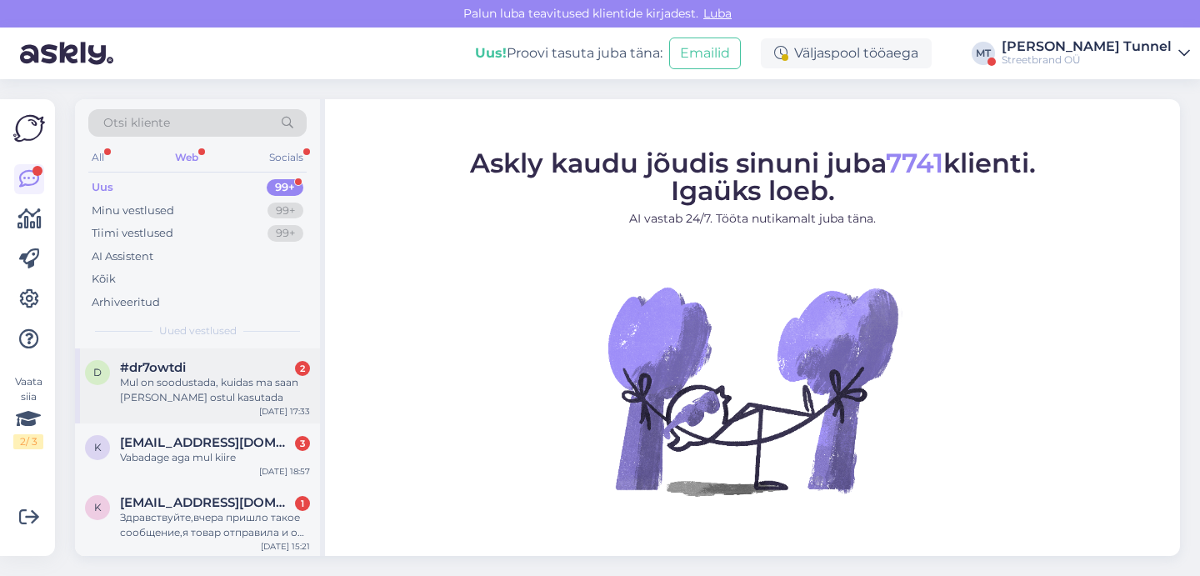
click at [202, 392] on div "Mul on soodustada, kuidas ma saan [PERSON_NAME] ostul kasutada" at bounding box center [215, 390] width 190 height 30
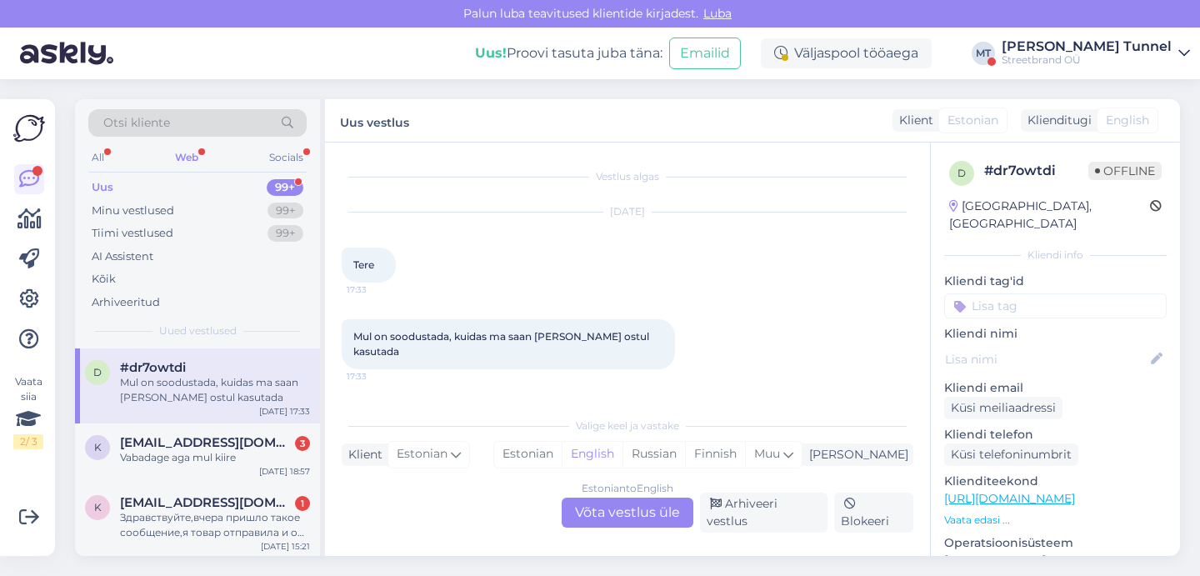
click at [625, 512] on div "Estonian to English Võta vestlus üle" at bounding box center [628, 512] width 132 height 30
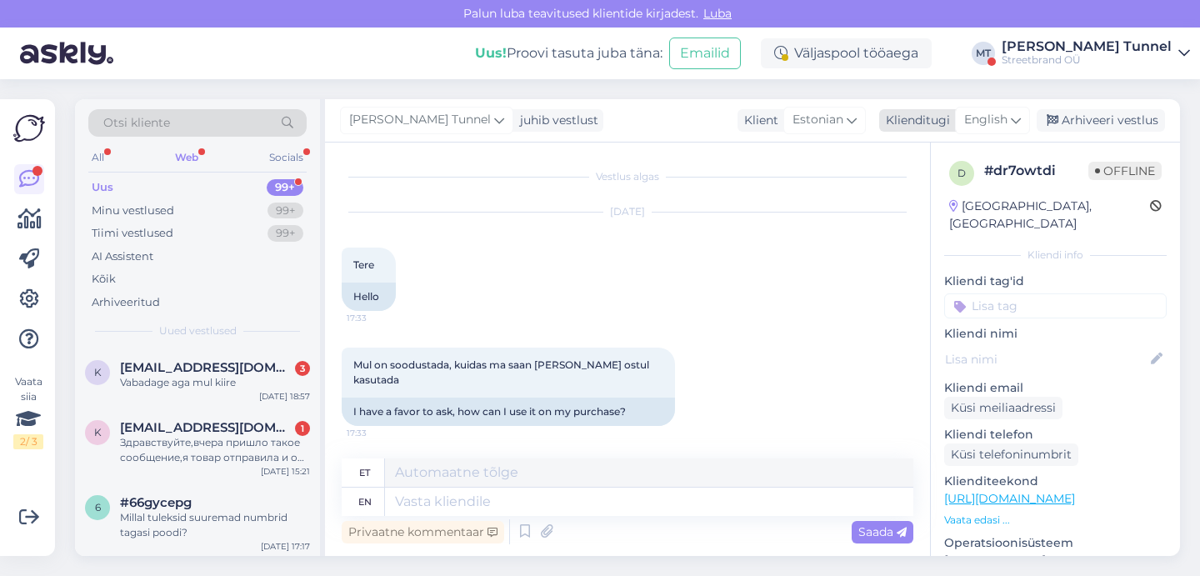
click at [1016, 118] on icon at bounding box center [1016, 120] width 10 height 18
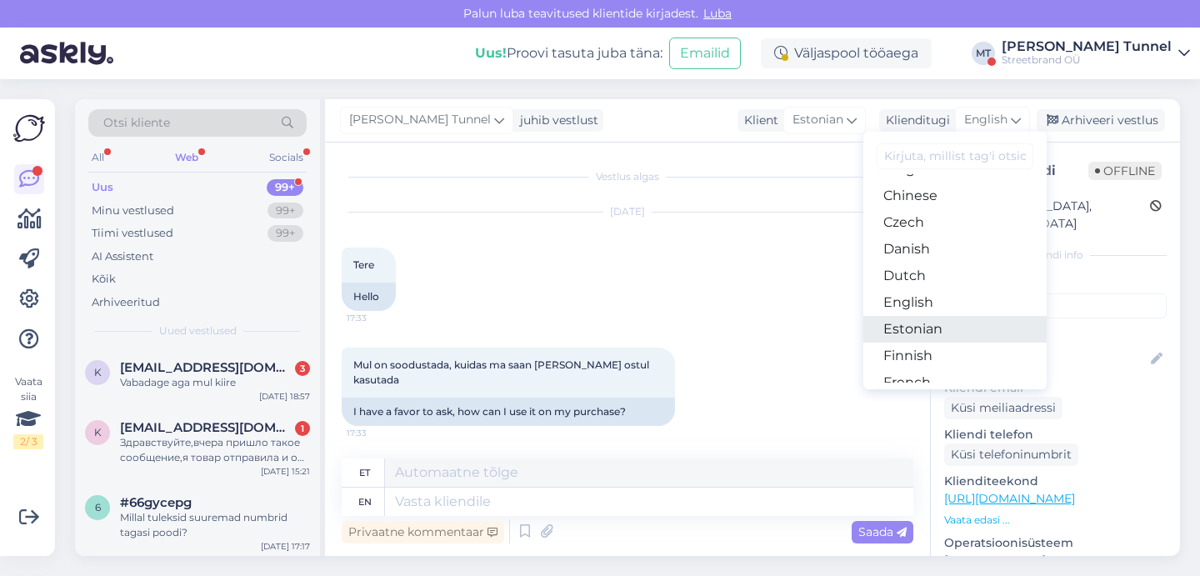
scroll to position [81, 0]
click at [946, 321] on link "Estonian" at bounding box center [954, 326] width 183 height 27
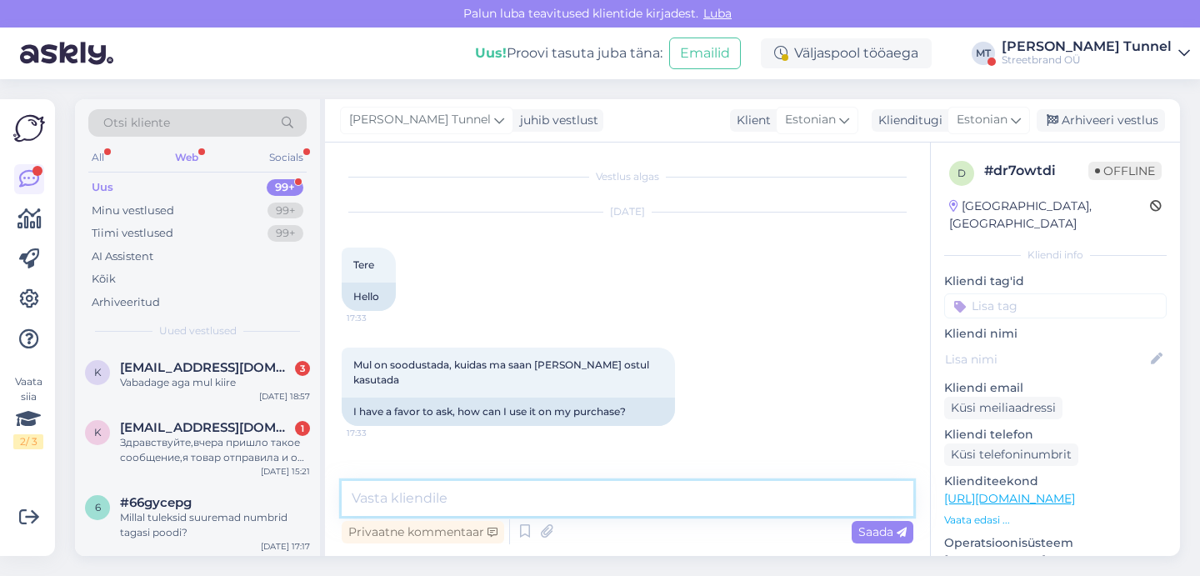
click at [490, 494] on textarea at bounding box center [628, 498] width 572 height 35
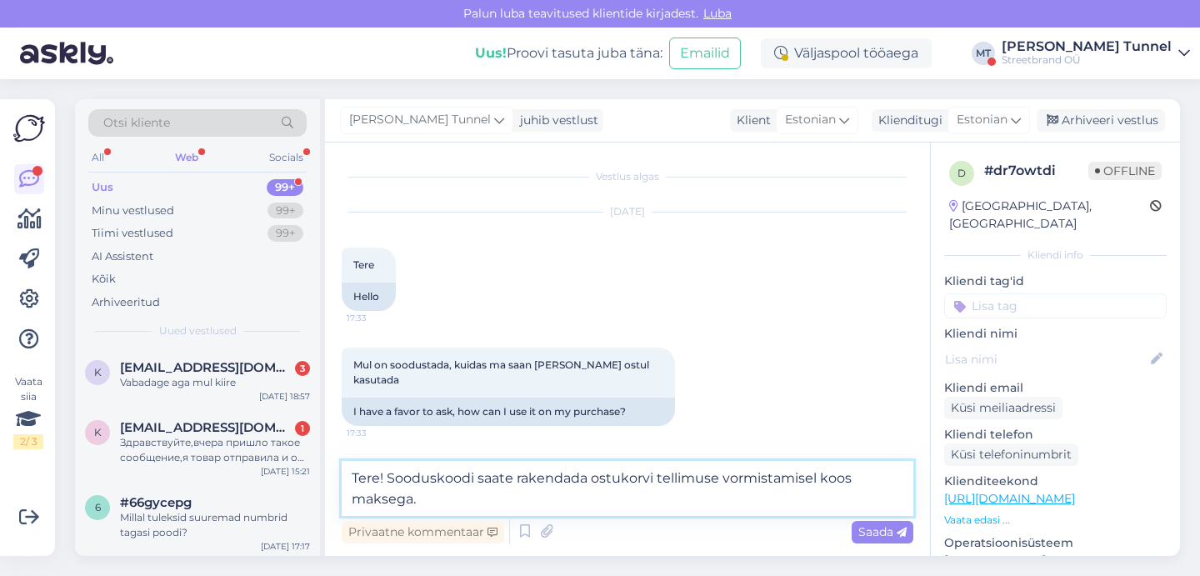
drag, startPoint x: 865, startPoint y: 489, endPoint x: 816, endPoint y: 482, distance: 49.6
click at [816, 482] on textarea "Tere! Sooduskoodi saate rakendada ostukorvi tellimuse vormistamisel koos makseg…" at bounding box center [628, 488] width 572 height 55
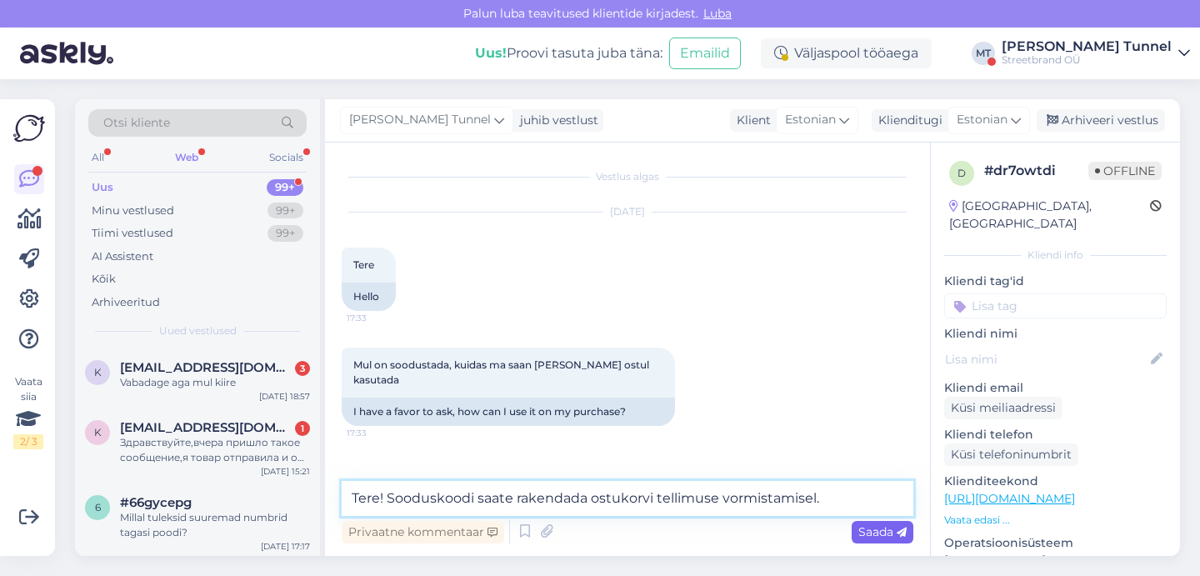
type textarea "Tere! Sooduskoodi saate rakendada ostukorvi tellimuse vormistamisel."
click at [907, 537] on div "Saada" at bounding box center [883, 532] width 62 height 22
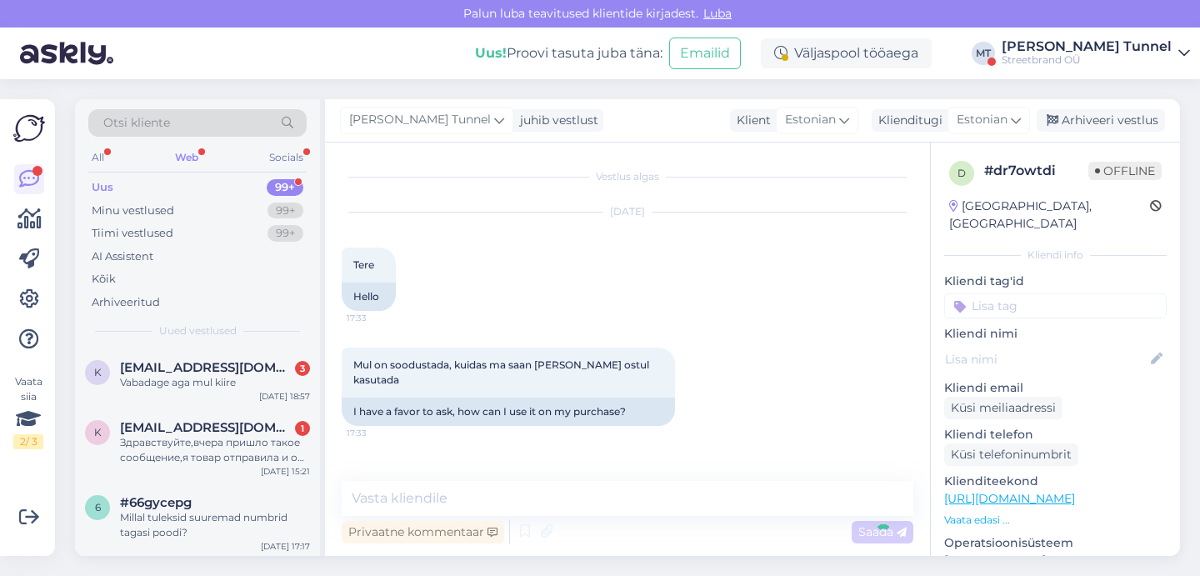
scroll to position [50, 0]
